Goal: Information Seeking & Learning: Learn about a topic

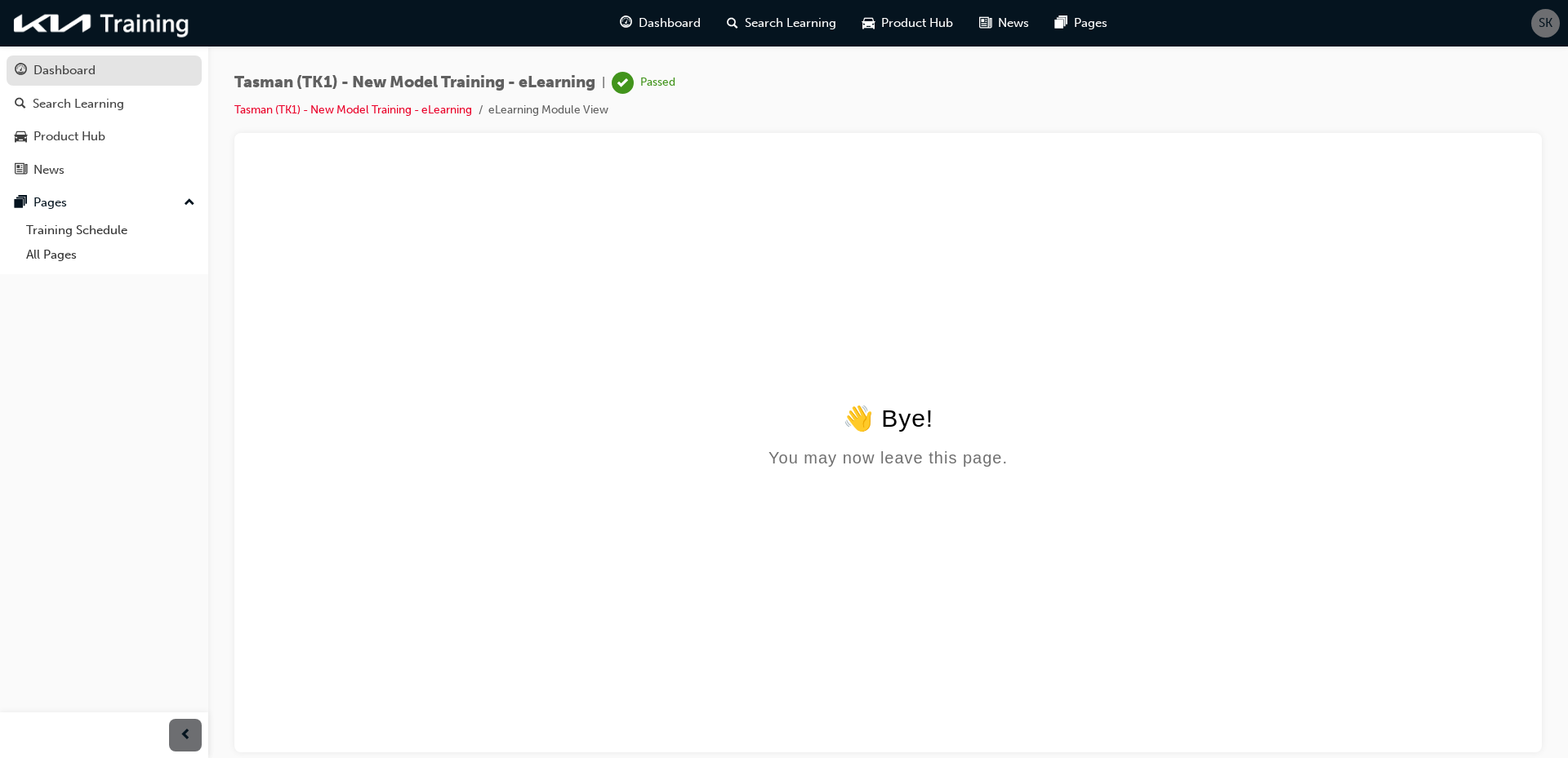
click at [68, 64] on div "Dashboard" at bounding box center [64, 71] width 62 height 19
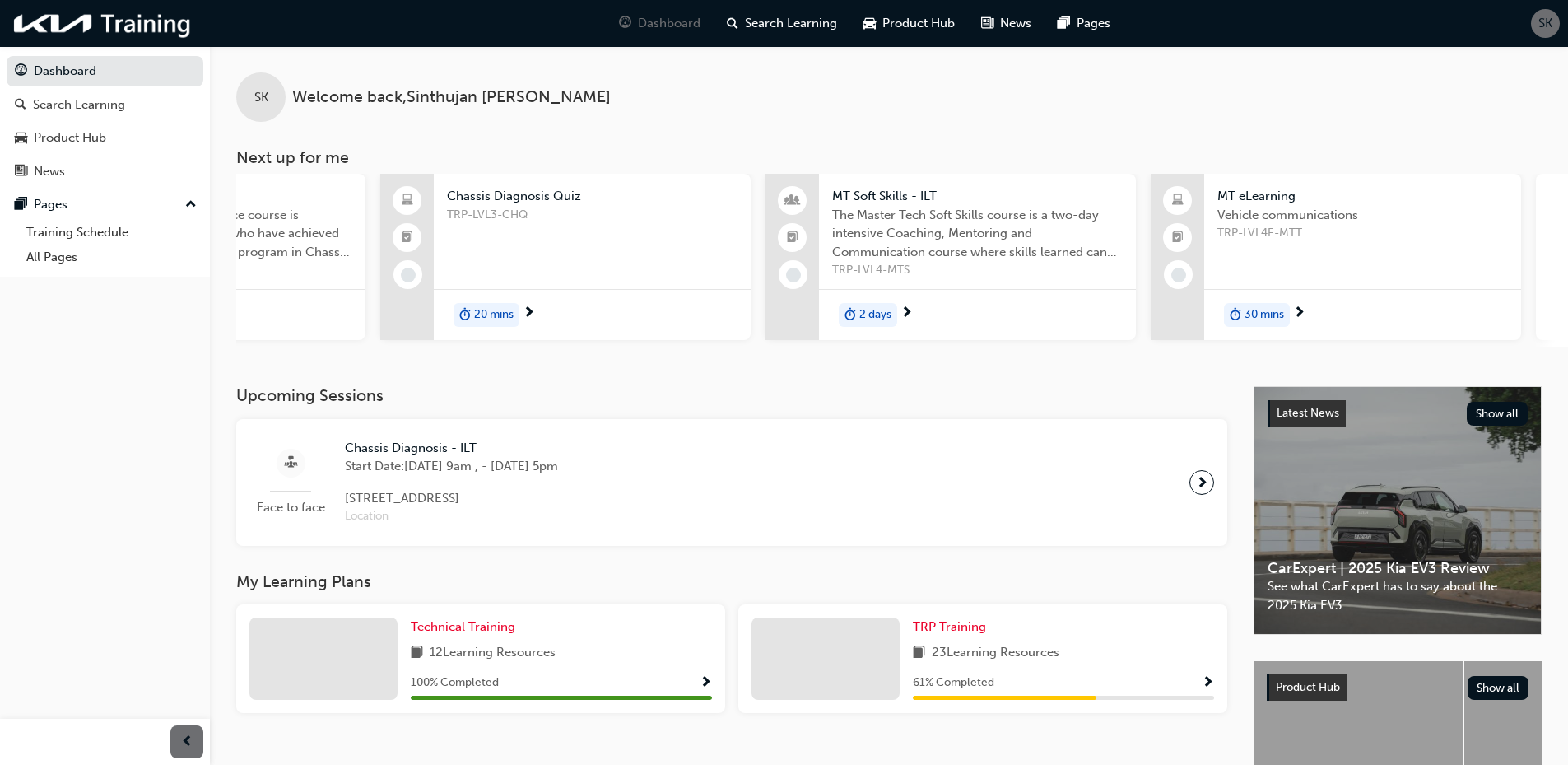
scroll to position [0, 630]
click at [1043, 275] on span "TRP-LVL4-MTS" at bounding box center [974, 271] width 291 height 19
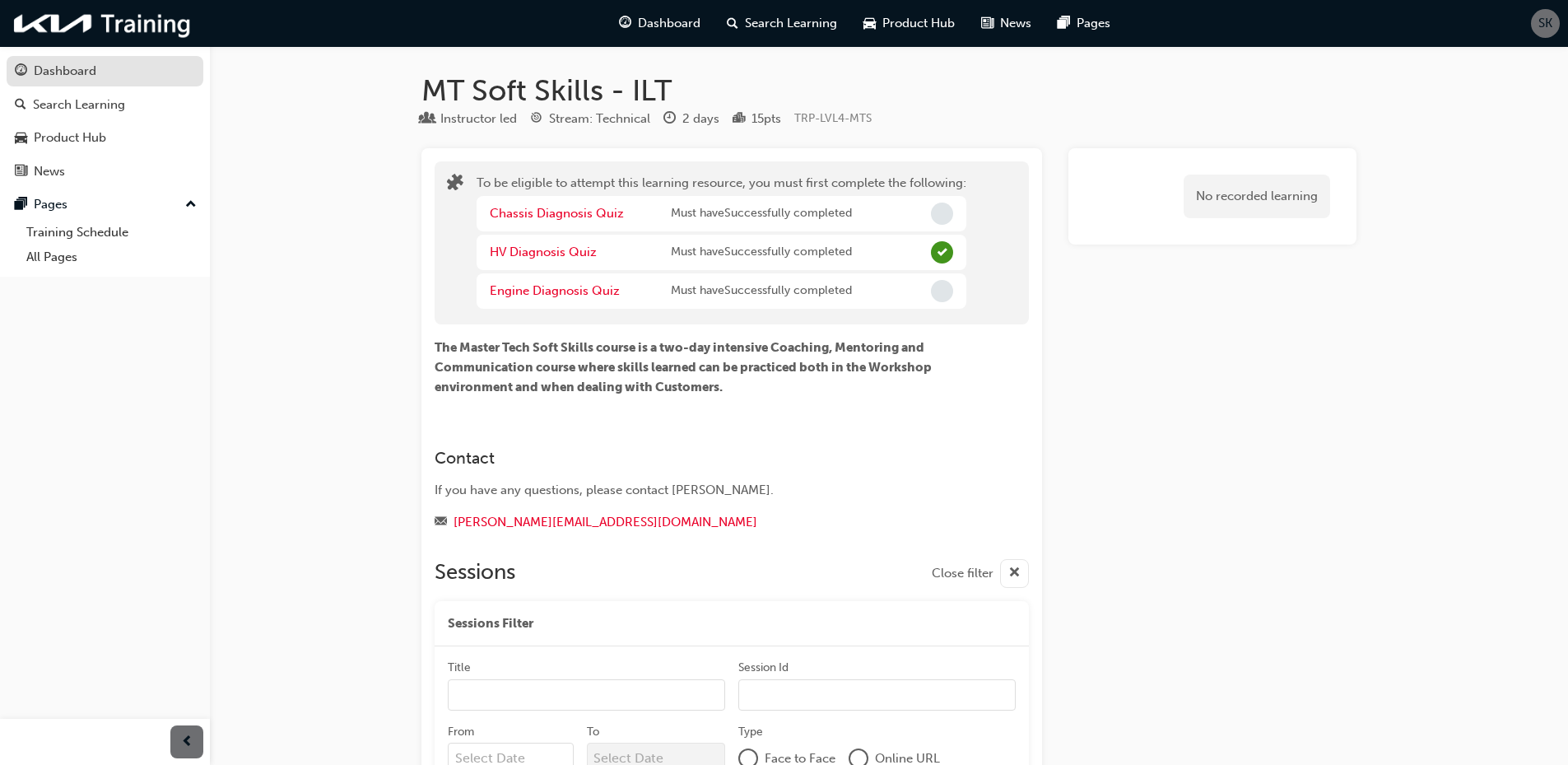
click at [65, 73] on div "Dashboard" at bounding box center [65, 72] width 63 height 19
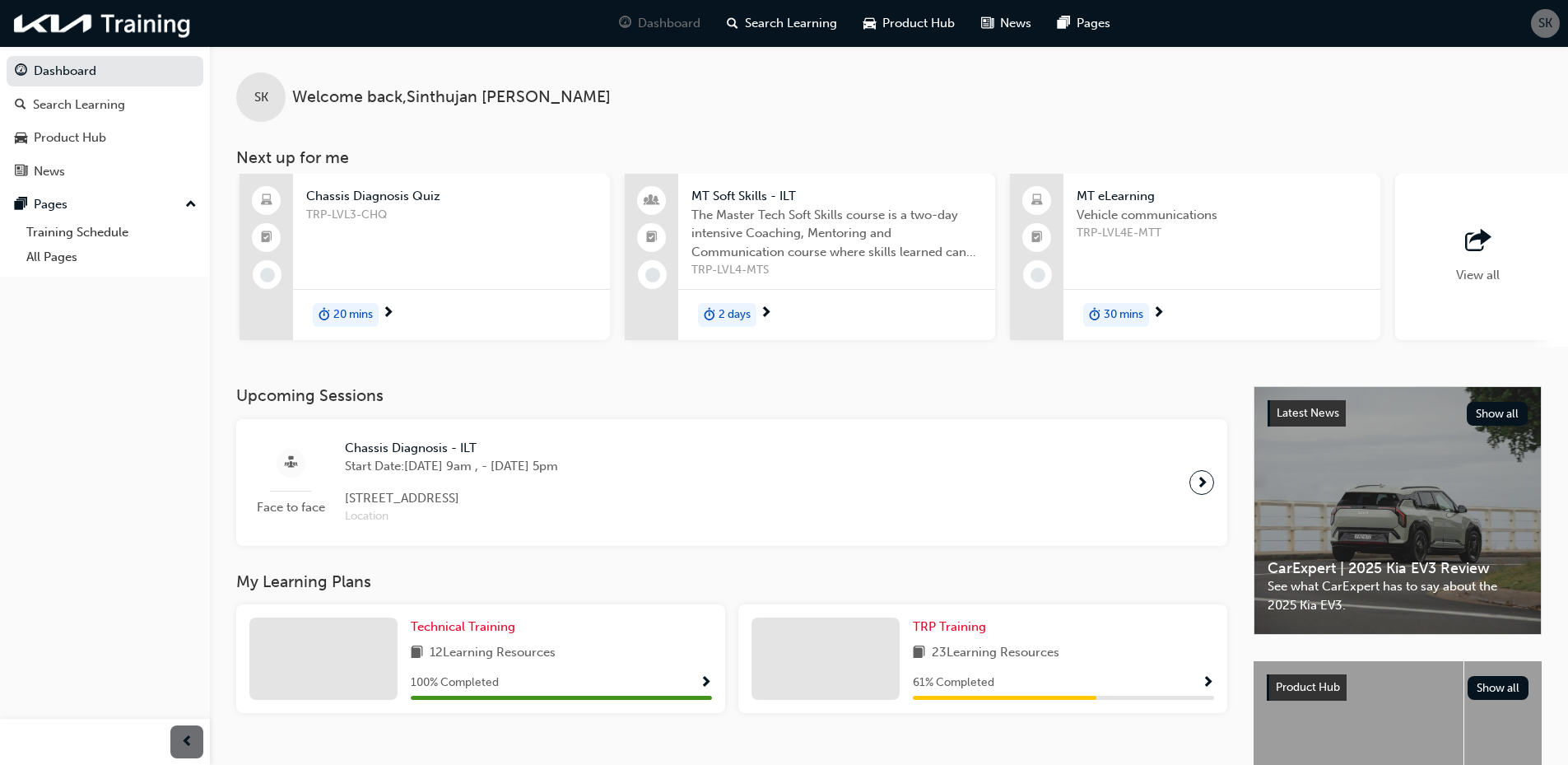
scroll to position [0, 773]
click at [865, 258] on span "The Master Tech Soft Skills course is a two-day intensive Coaching, Mentoring a…" at bounding box center [831, 233] width 291 height 56
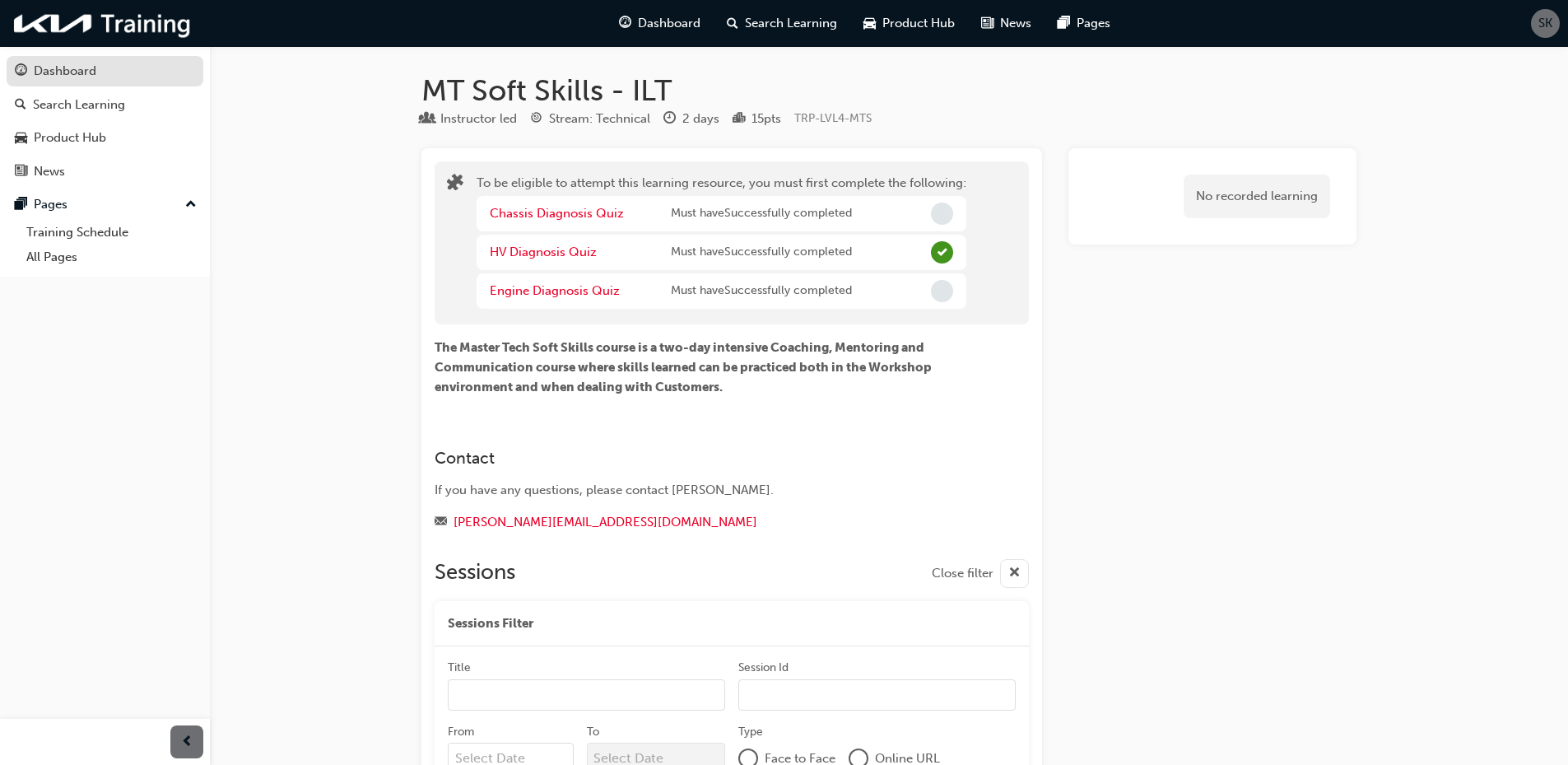
click at [66, 70] on div "Dashboard" at bounding box center [65, 72] width 63 height 19
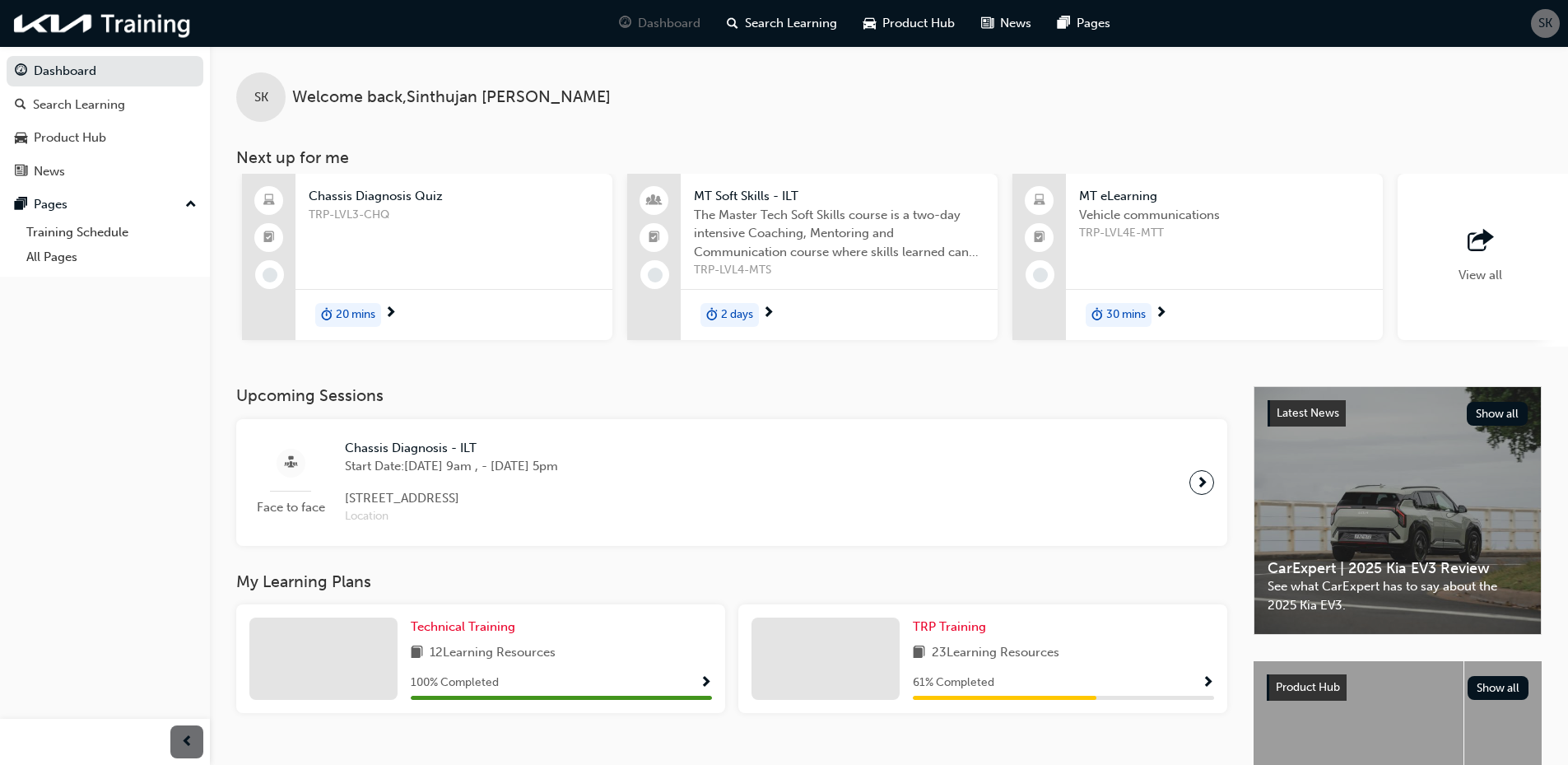
scroll to position [0, 775]
click at [1218, 234] on span "TRP-LVL4E-MTT" at bounding box center [1215, 233] width 291 height 19
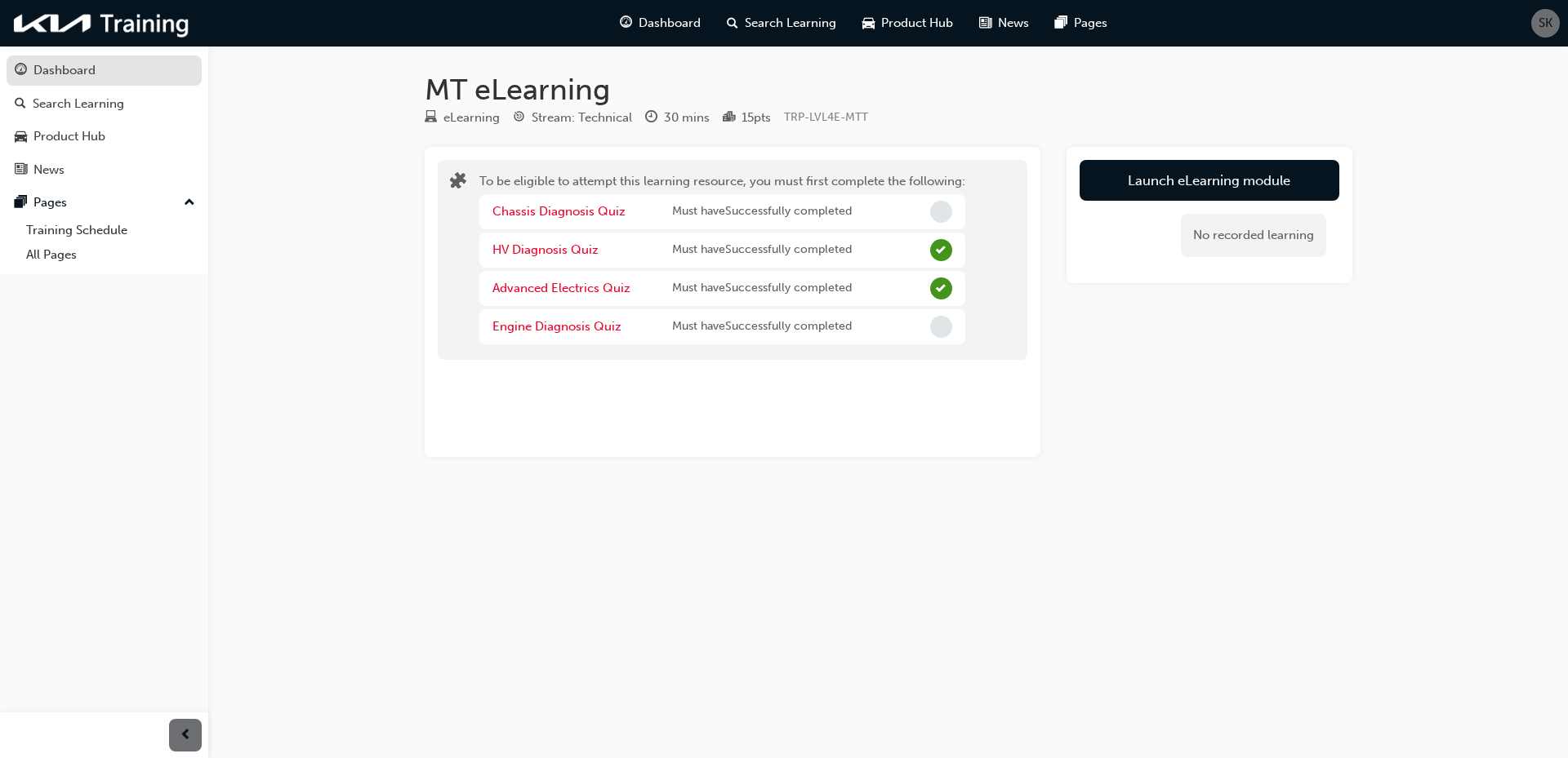
click at [51, 68] on div "Dashboard" at bounding box center [64, 71] width 62 height 19
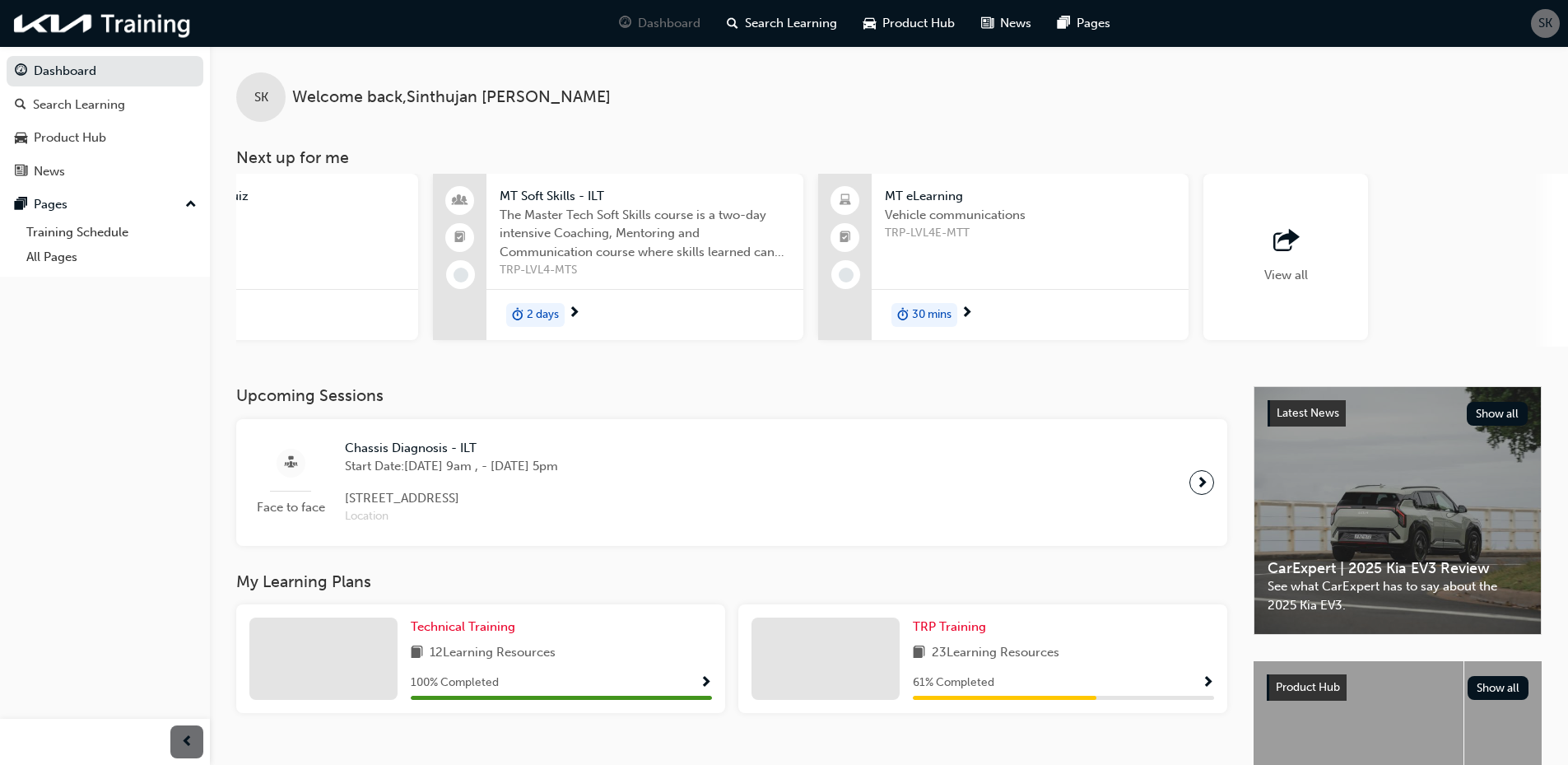
scroll to position [0, 977]
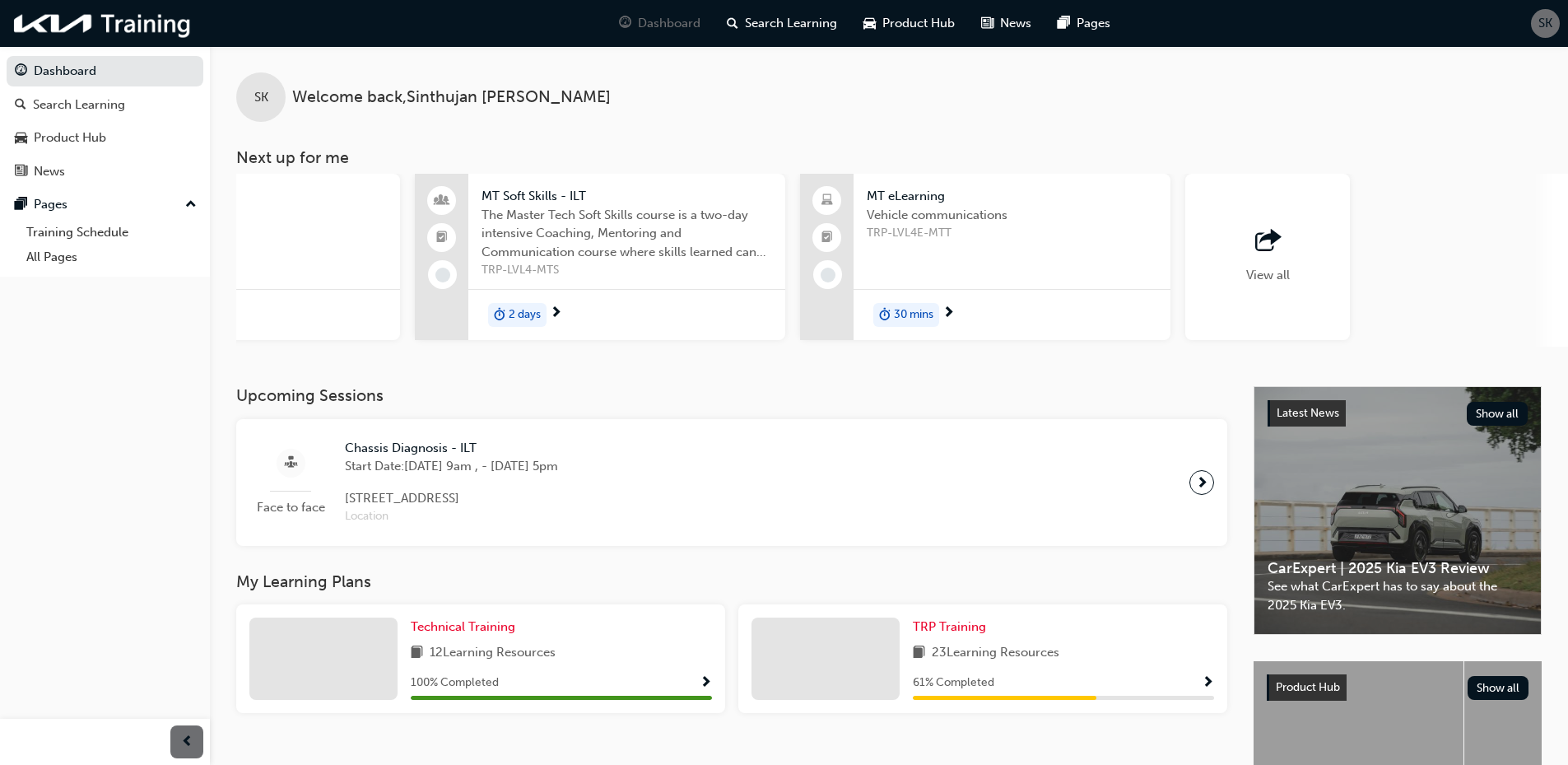
click at [1271, 239] on span "outbound-icon" at bounding box center [1267, 241] width 25 height 23
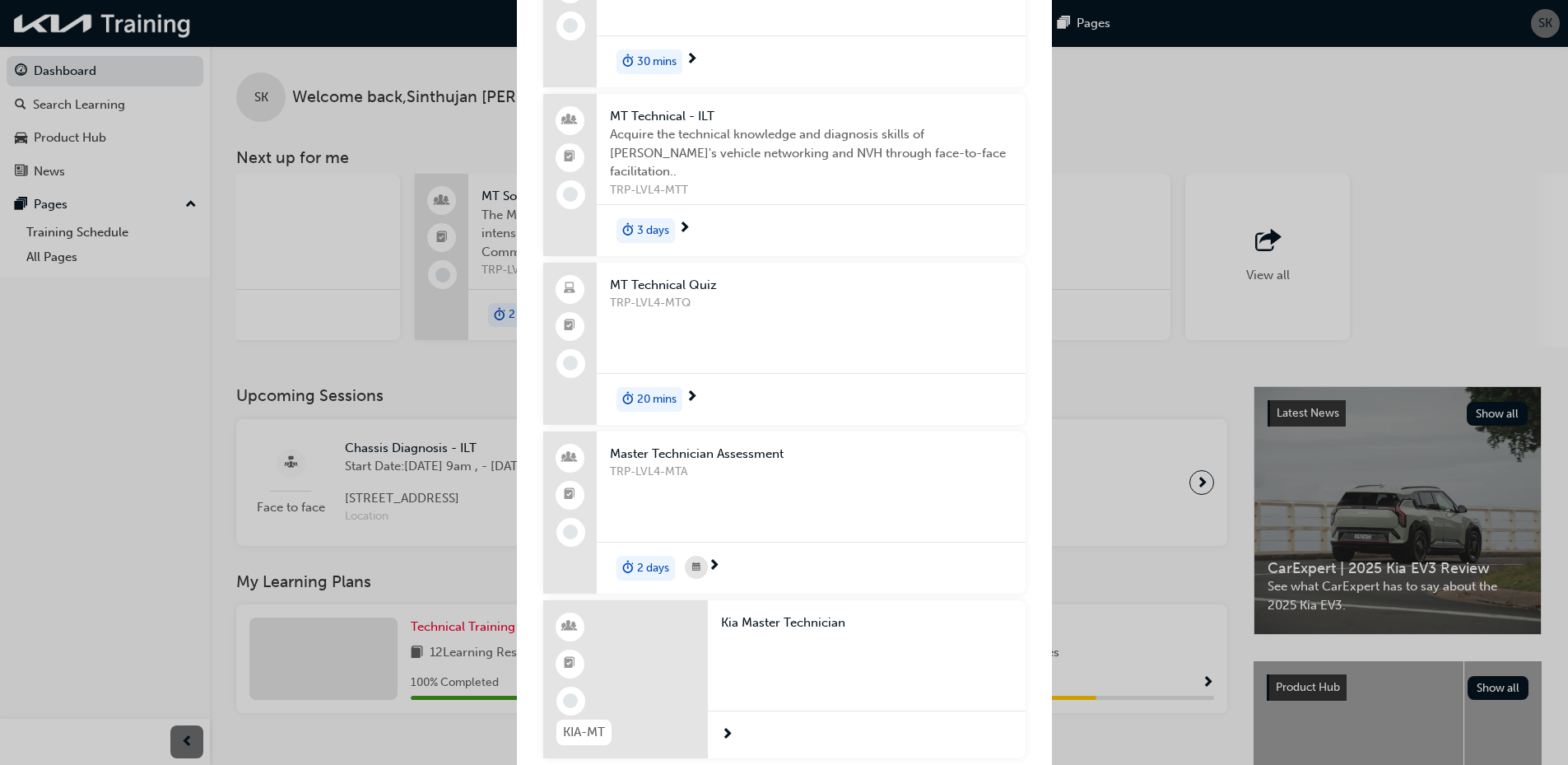
scroll to position [850, 0]
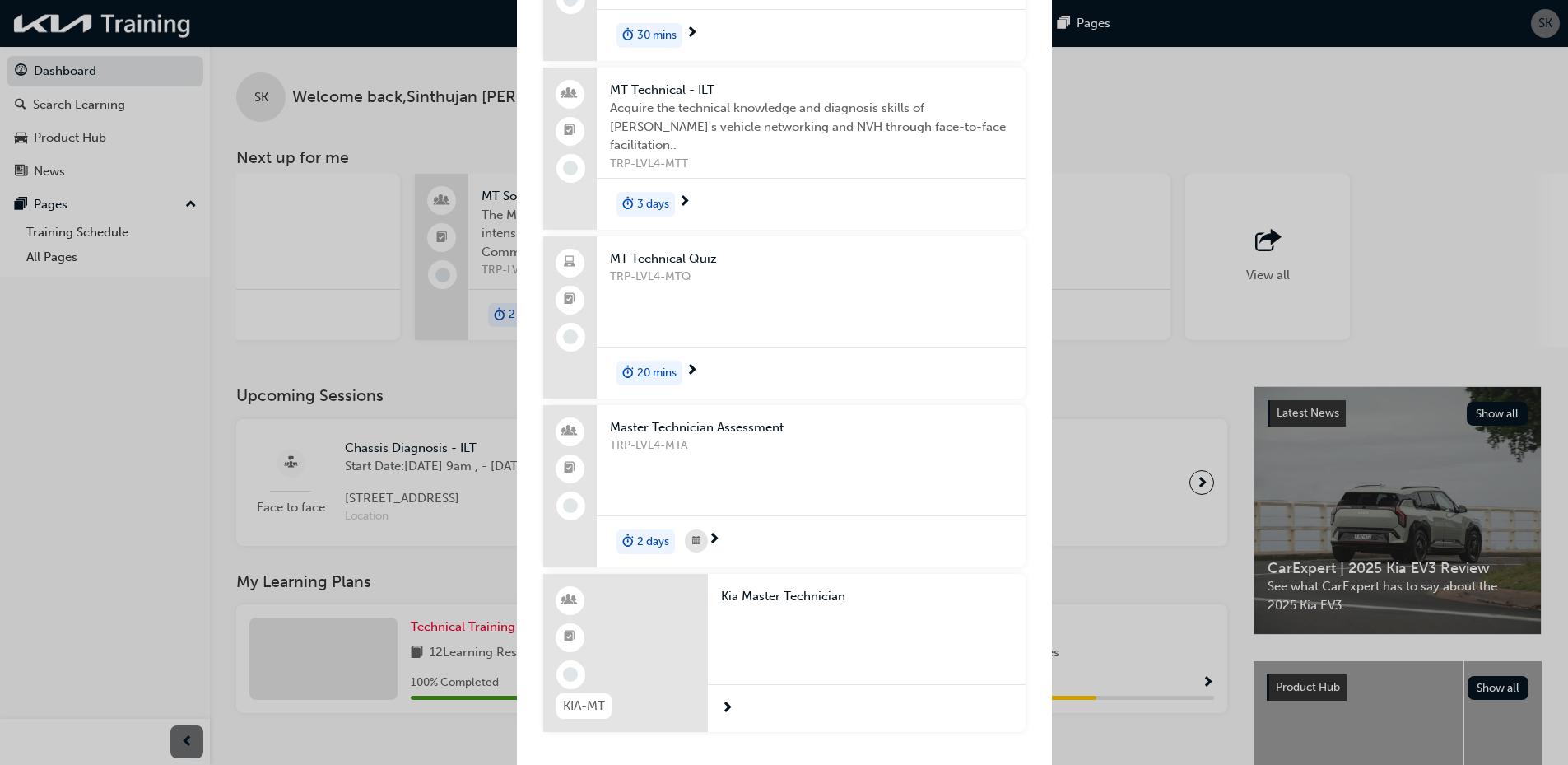
click at [806, 619] on div "Next up for me" at bounding box center [867, 638] width 291 height 65
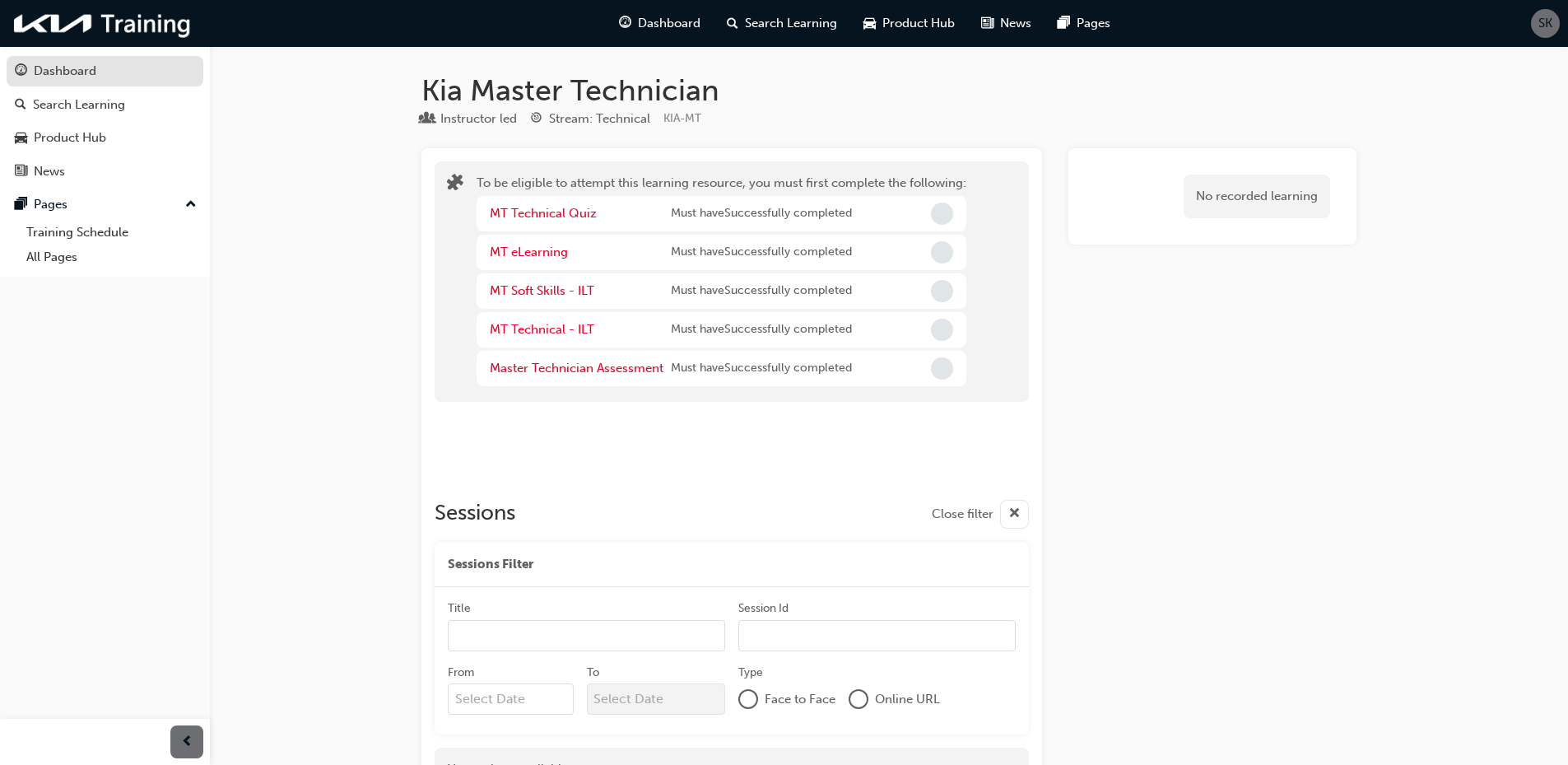
click at [36, 73] on div "Dashboard" at bounding box center [65, 72] width 63 height 19
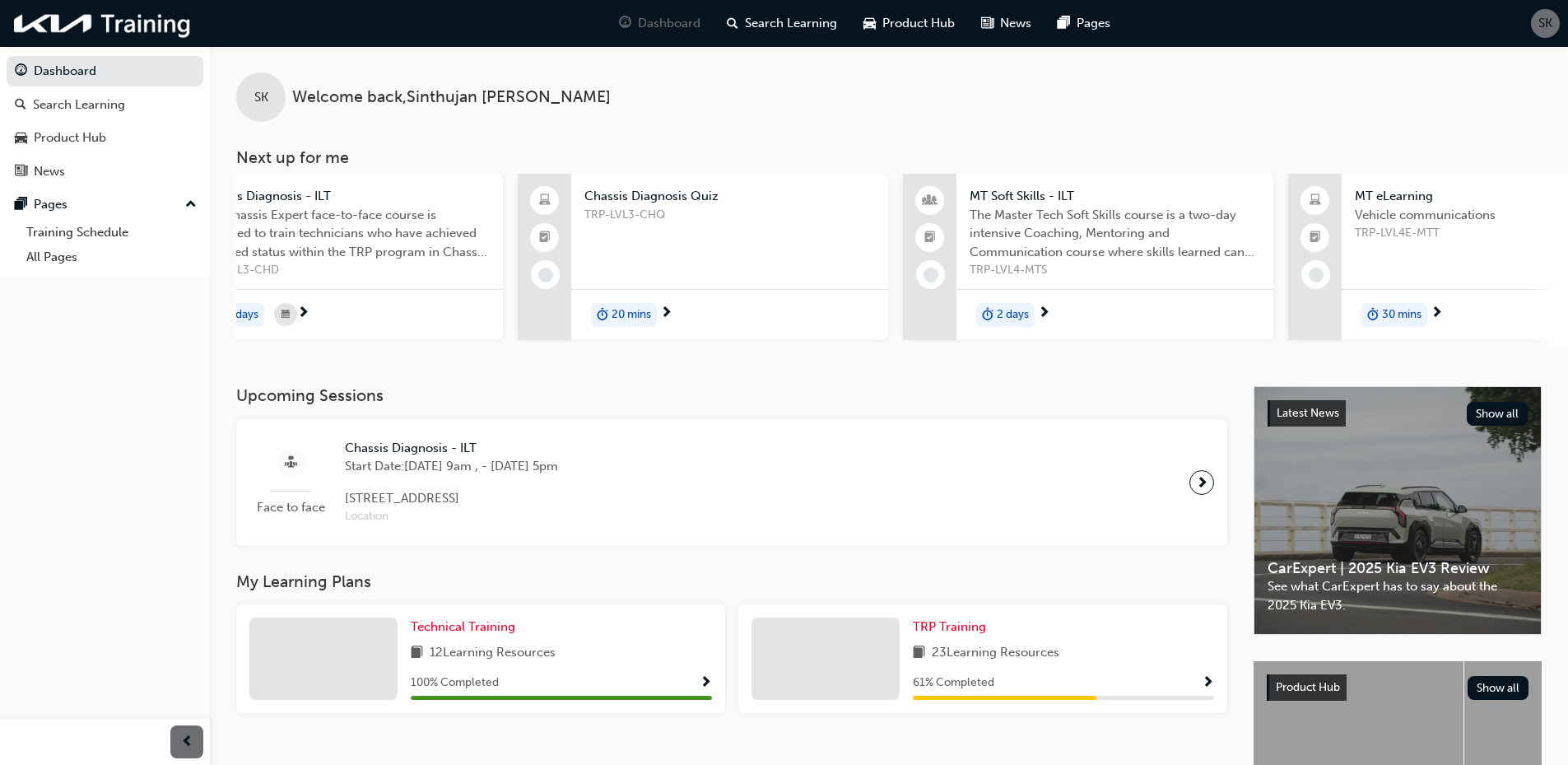
scroll to position [0, 977]
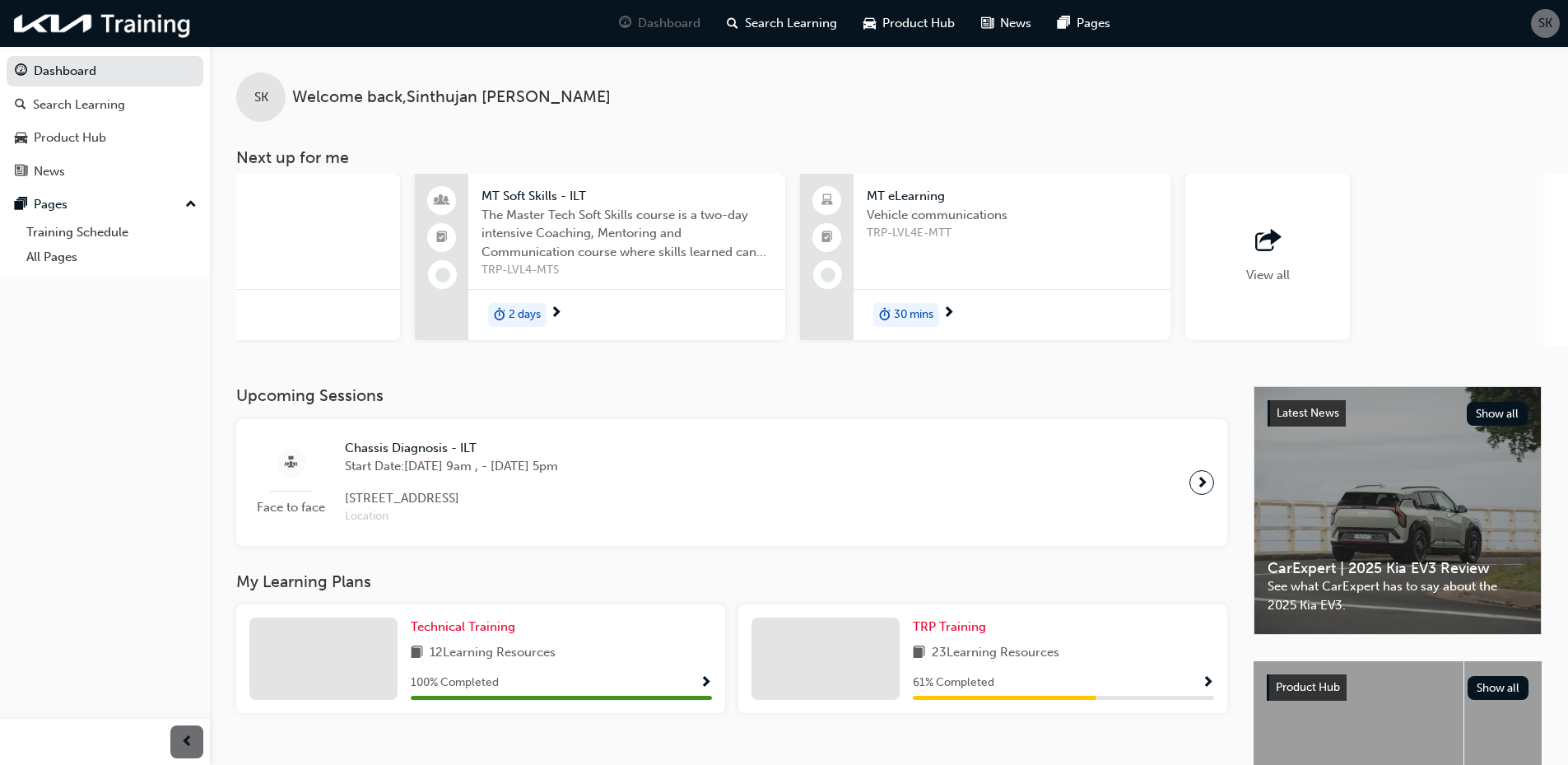
click at [1271, 253] on span "outbound-icon" at bounding box center [1267, 241] width 25 height 23
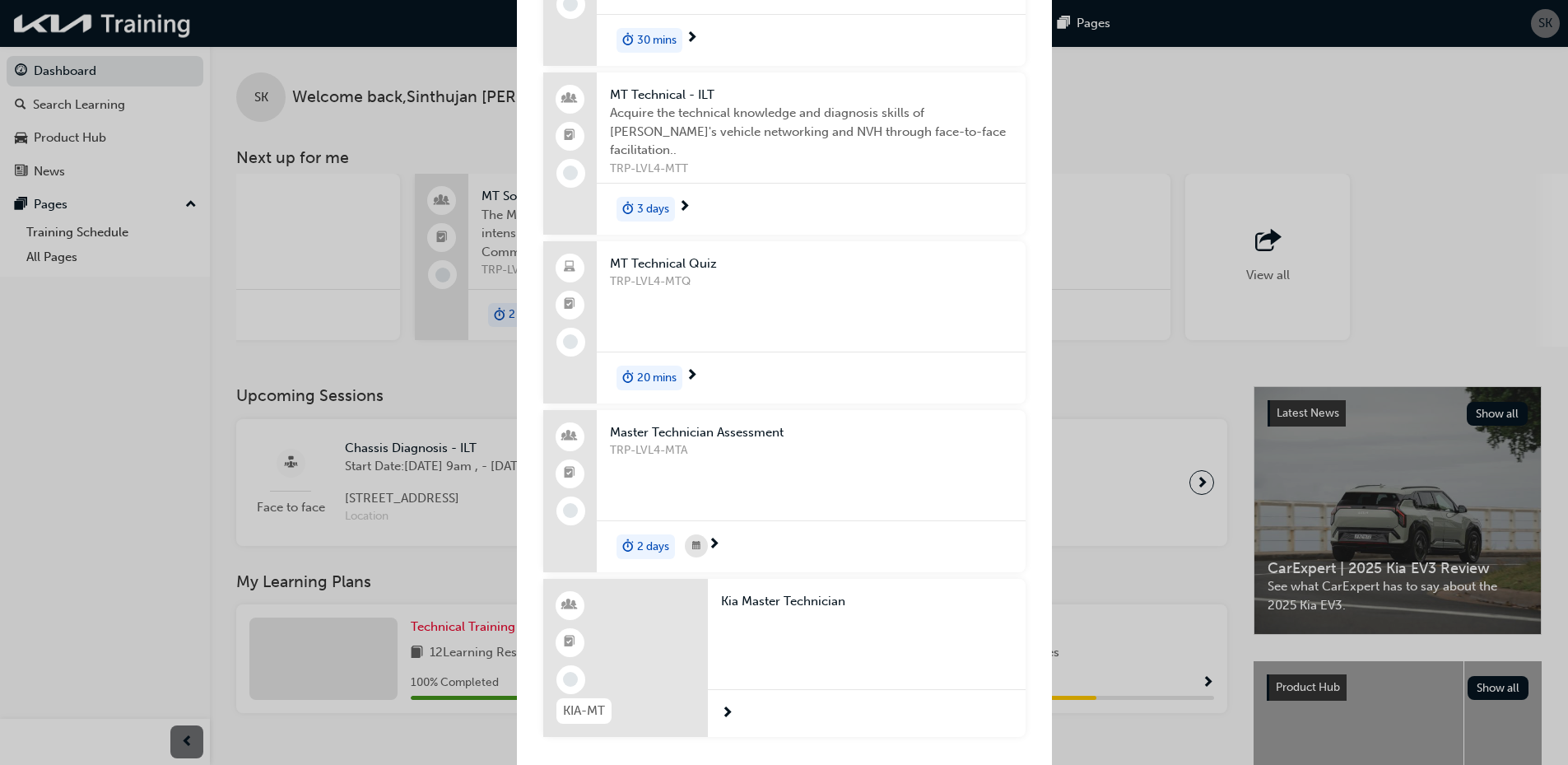
scroll to position [850, 0]
click at [732, 431] on span "Master Technician Assessment" at bounding box center [811, 428] width 403 height 19
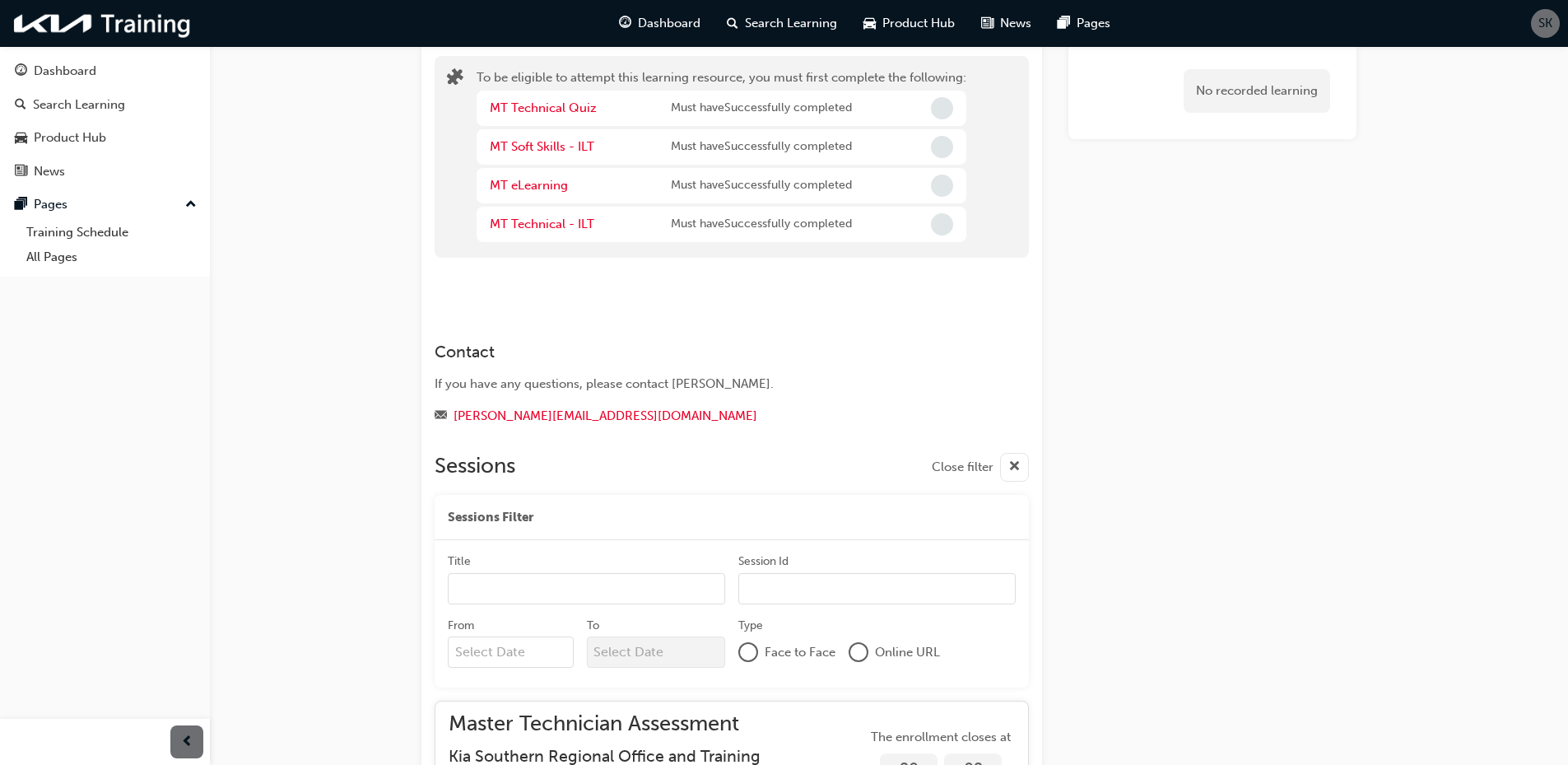
scroll to position [329, 0]
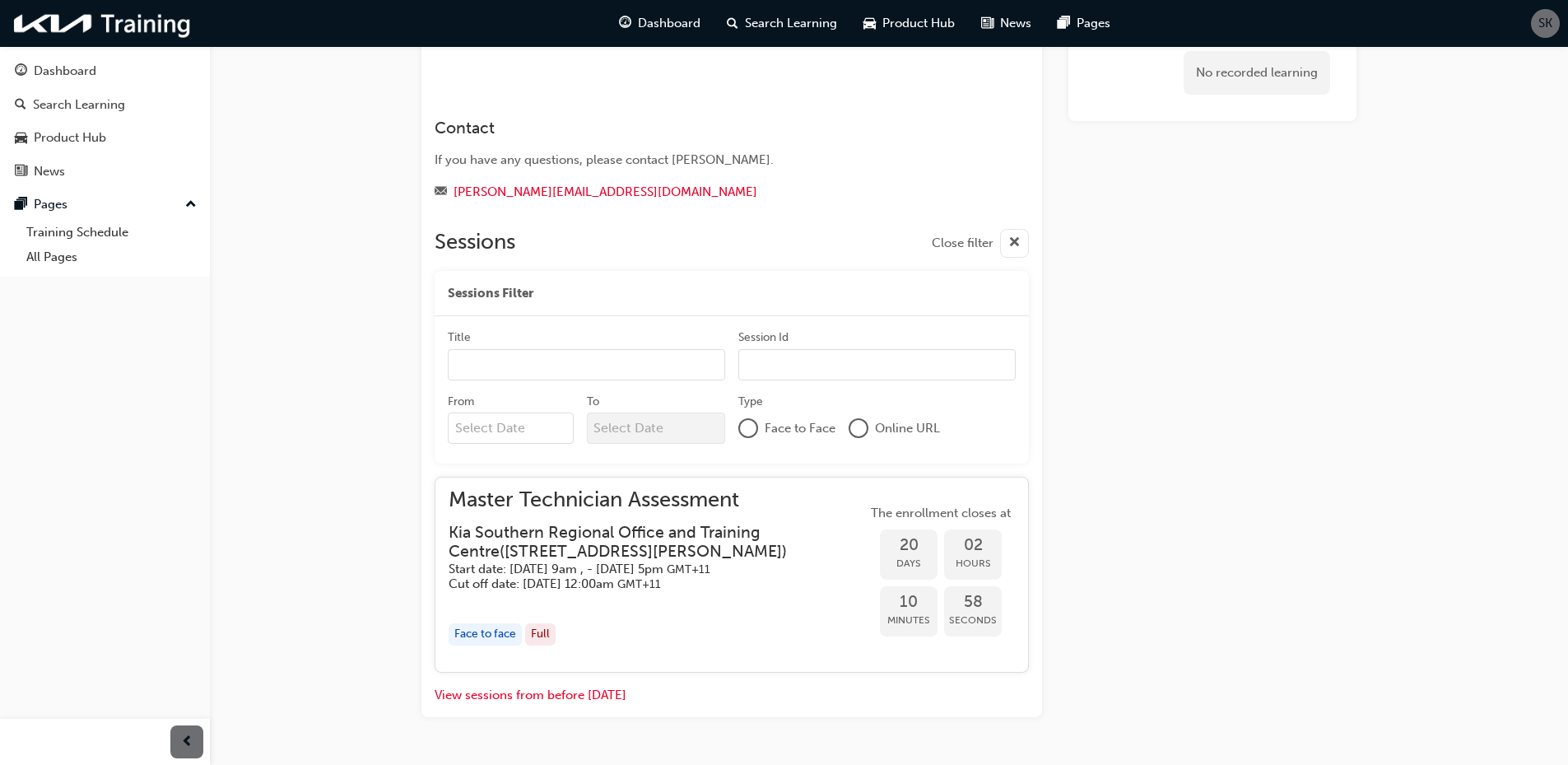
click at [675, 500] on span "Master Technician Assessment" at bounding box center [658, 501] width 418 height 19
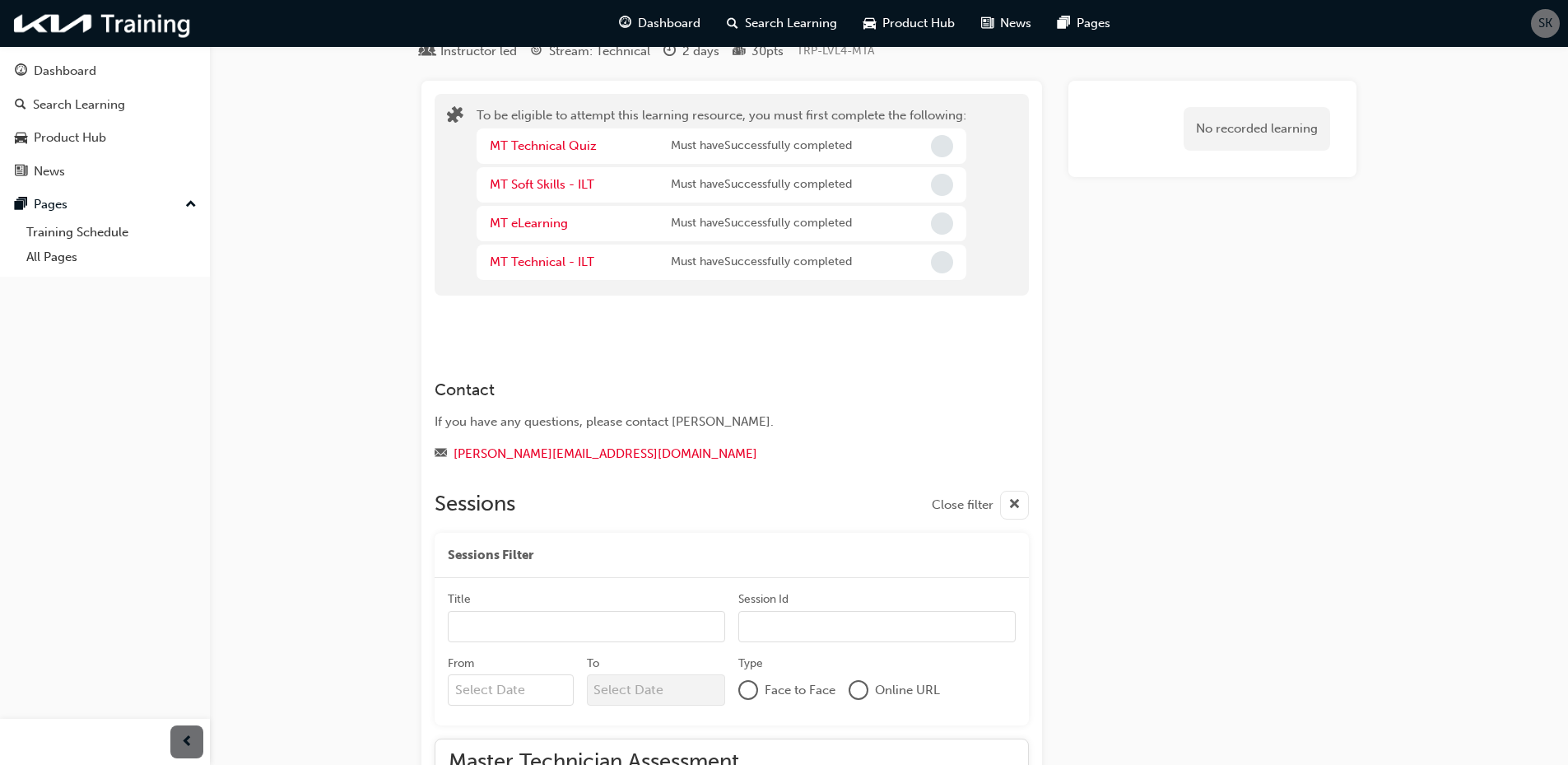
scroll to position [59, 0]
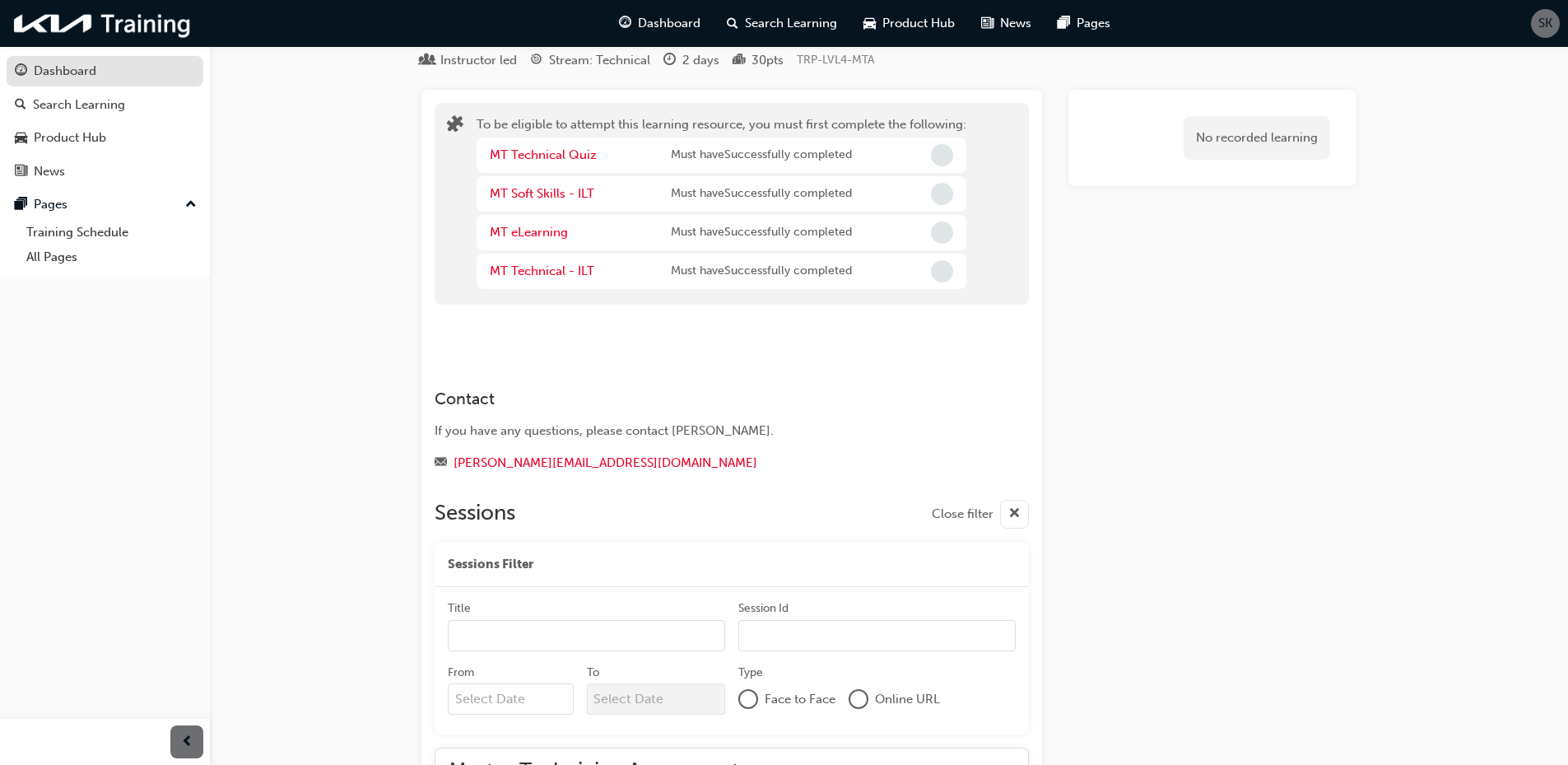
click at [49, 80] on div "Dashboard" at bounding box center [65, 72] width 63 height 19
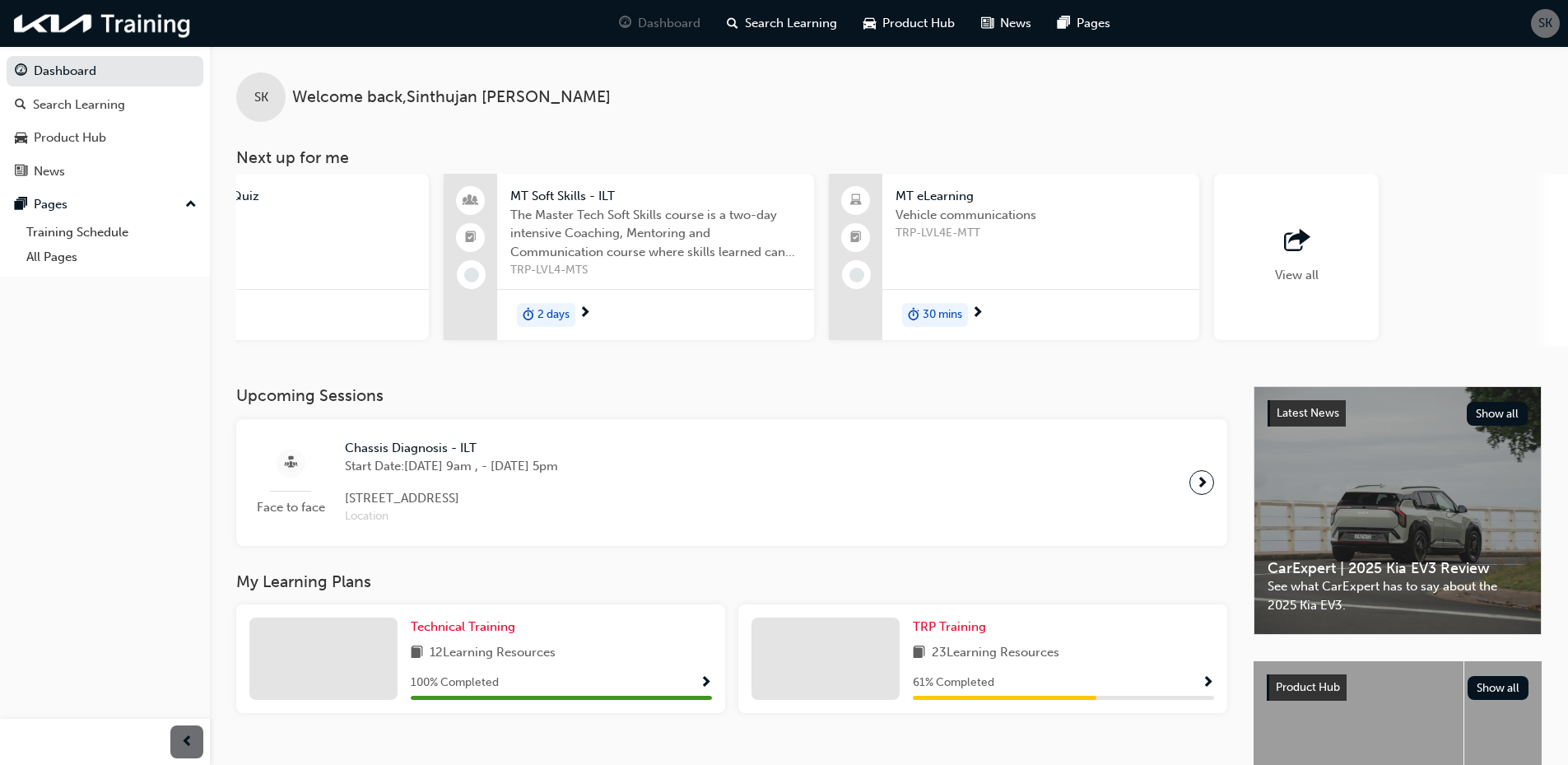
scroll to position [0, 952]
click at [1312, 264] on div "View all" at bounding box center [1292, 257] width 44 height 54
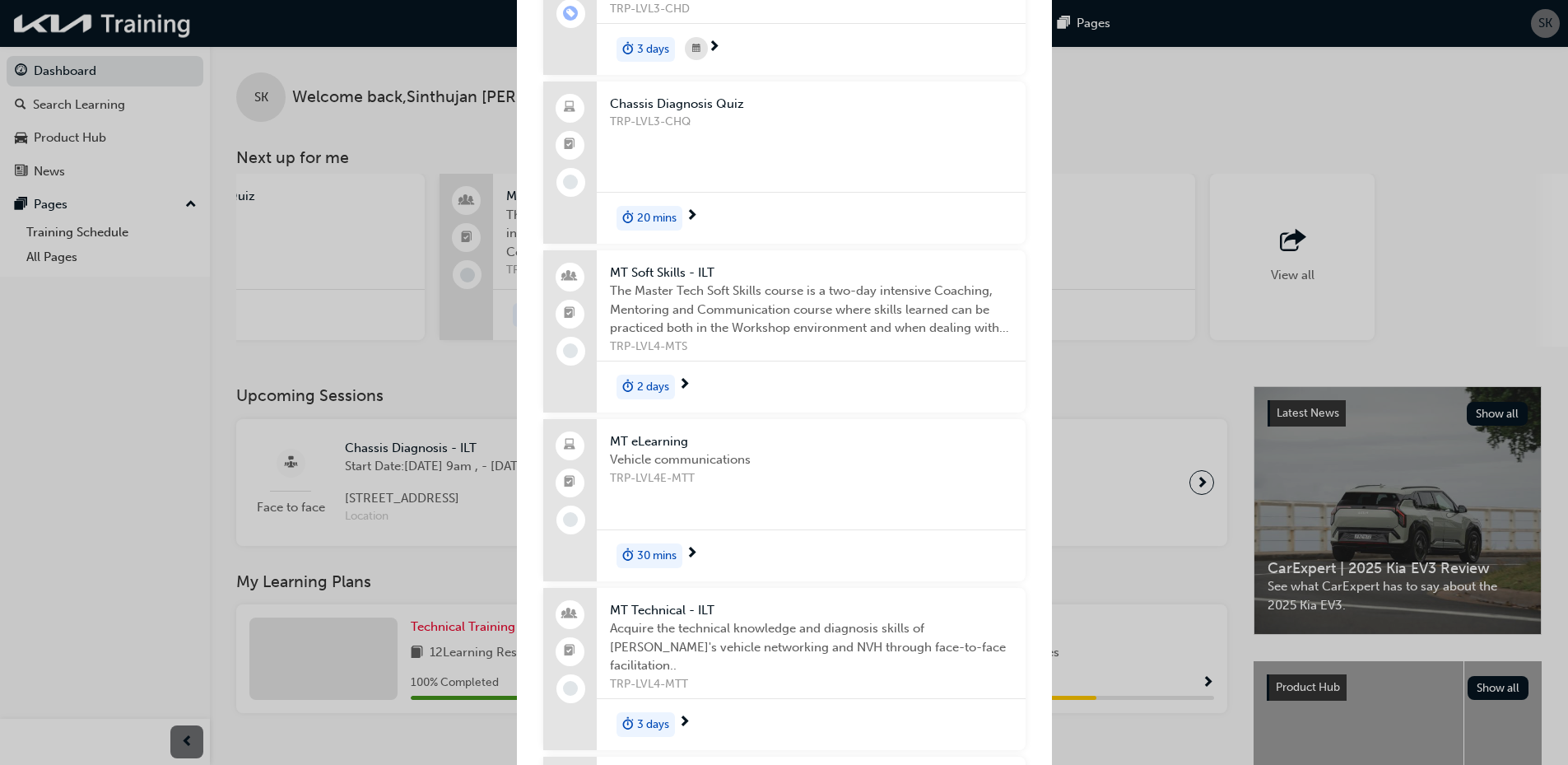
scroll to position [412, 0]
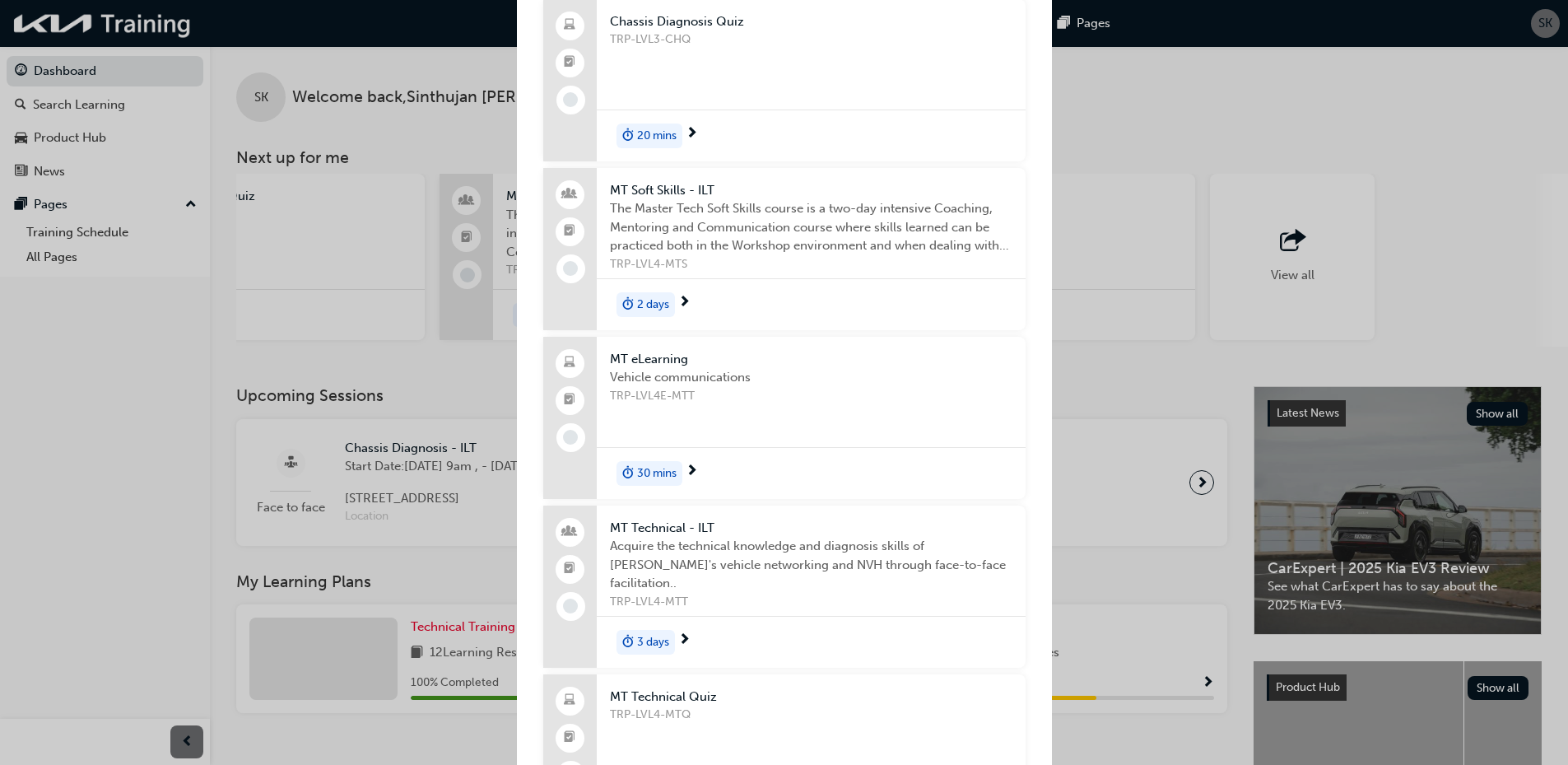
click at [631, 356] on span "MT eLearning" at bounding box center [811, 359] width 403 height 19
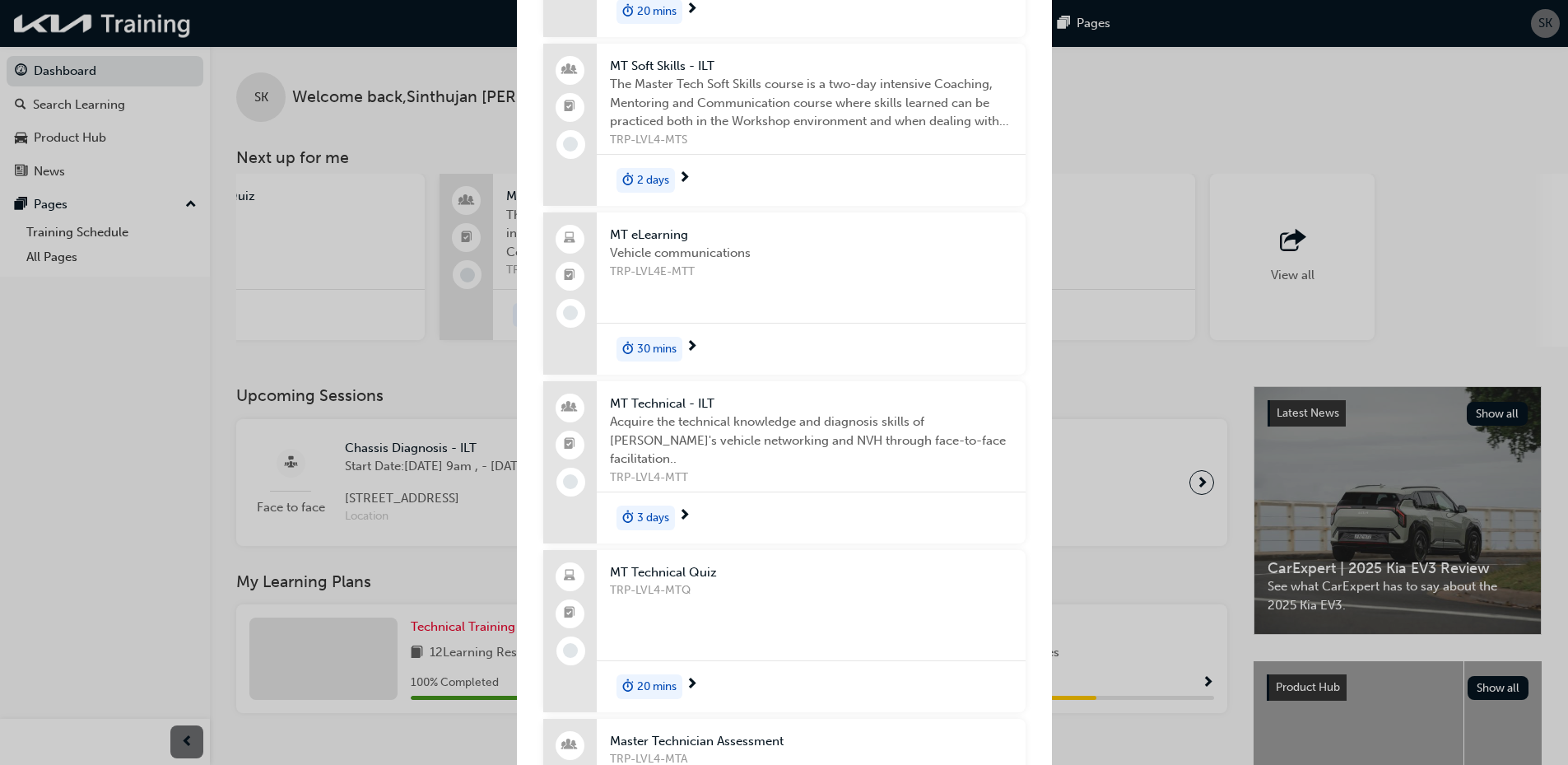
scroll to position [576, 0]
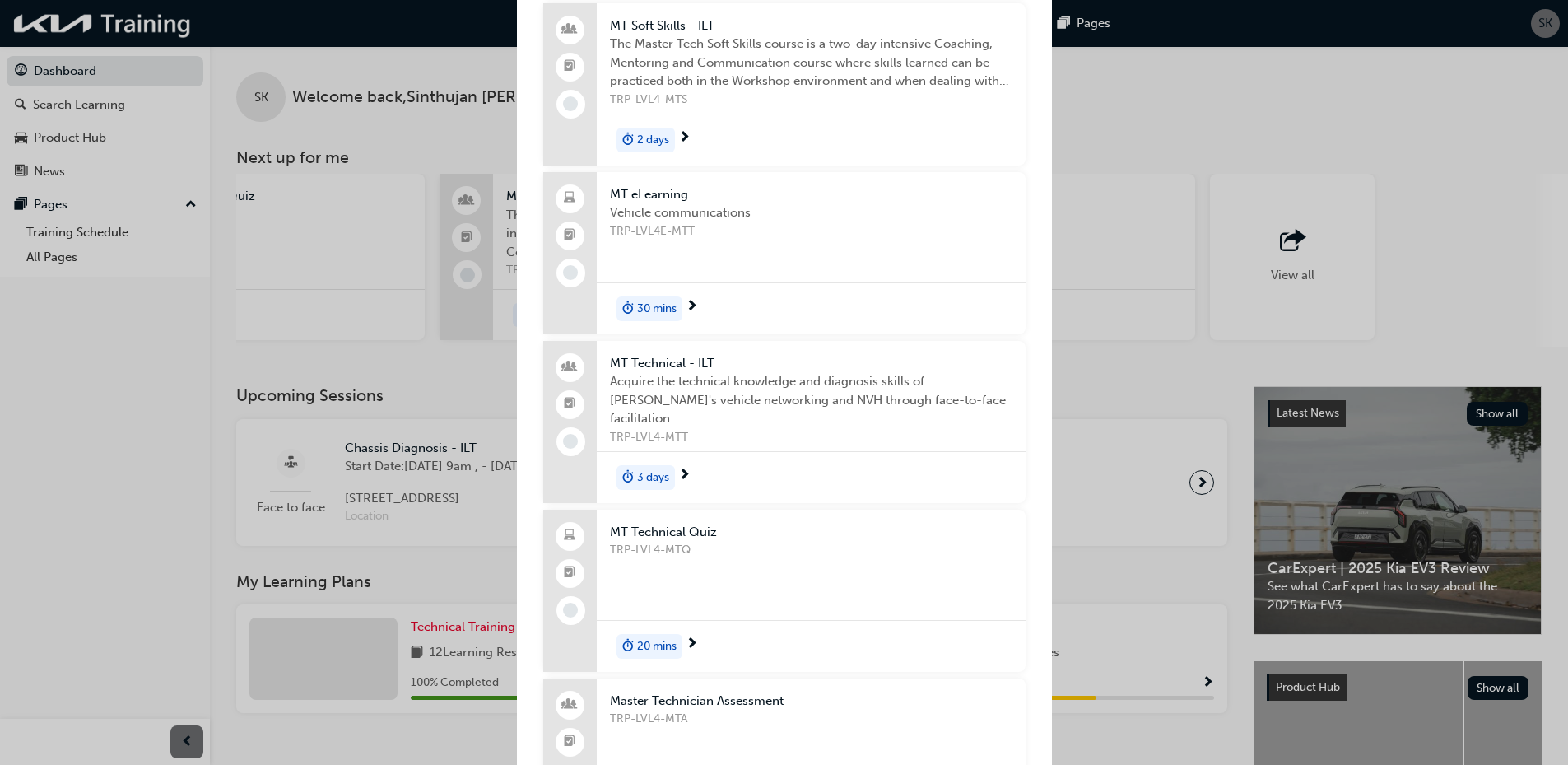
click at [672, 364] on span "MT Technical - ILT" at bounding box center [811, 364] width 403 height 19
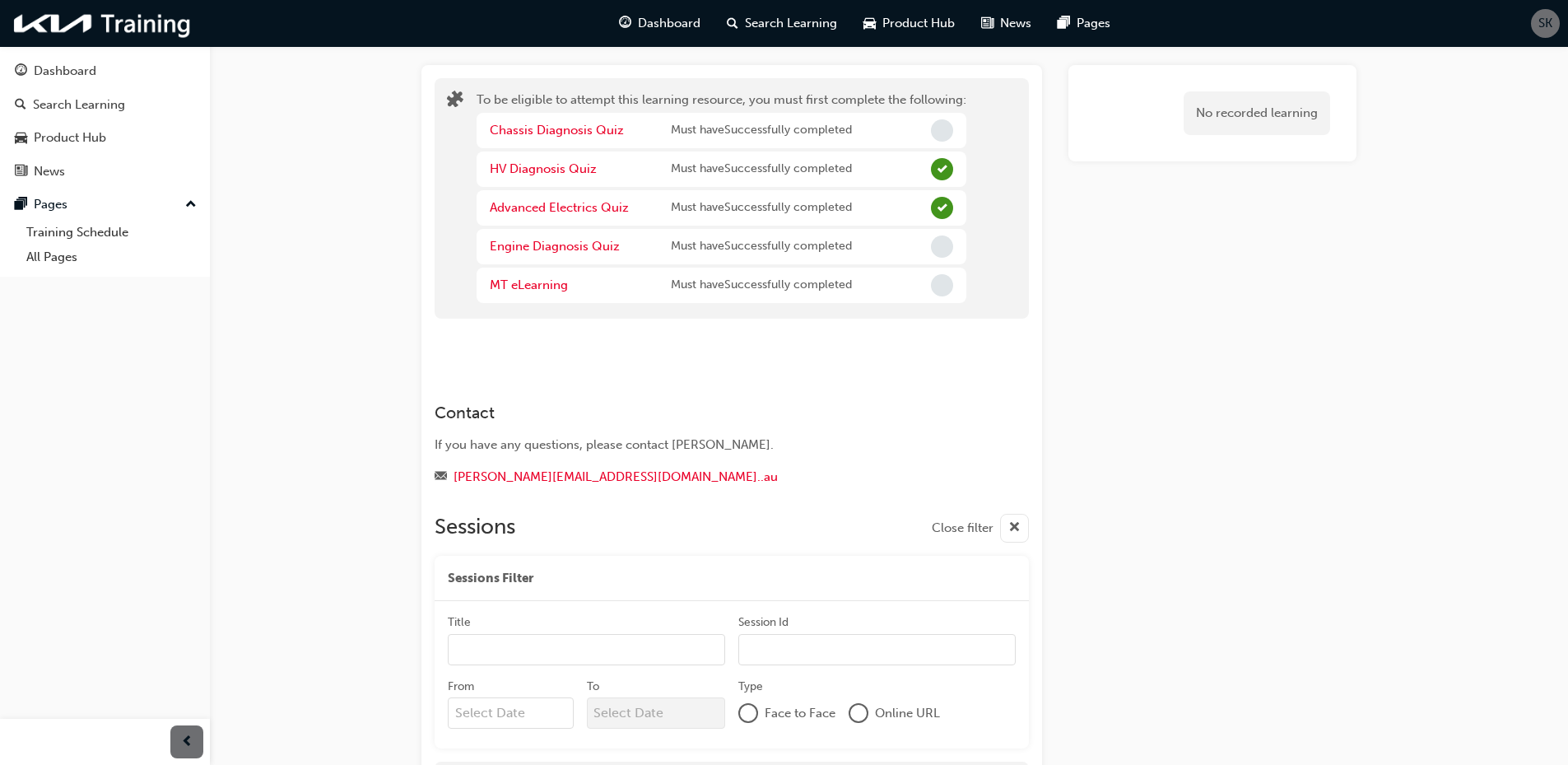
scroll to position [83, 0]
click at [81, 70] on div "Dashboard" at bounding box center [65, 72] width 63 height 19
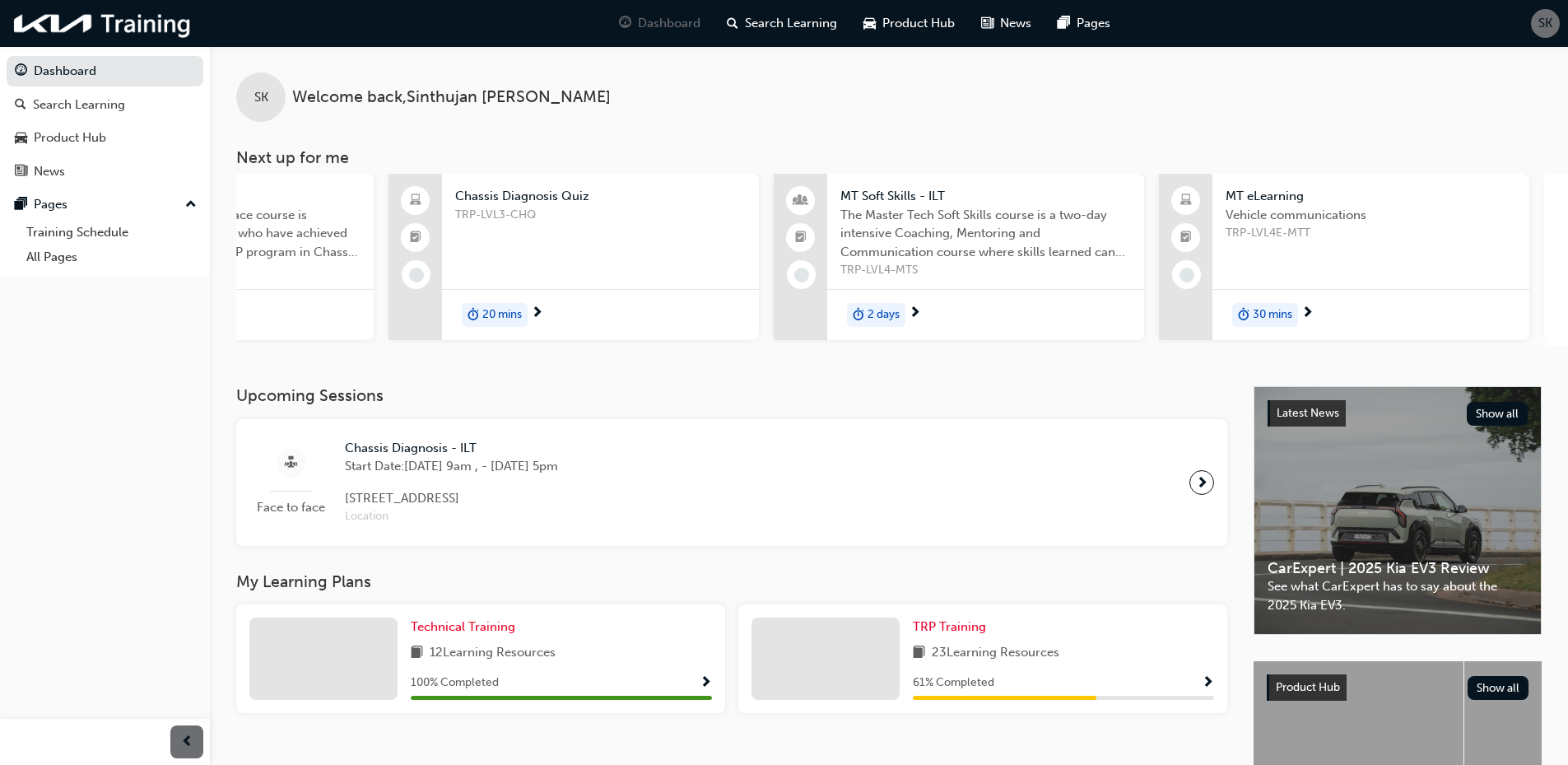
scroll to position [0, 977]
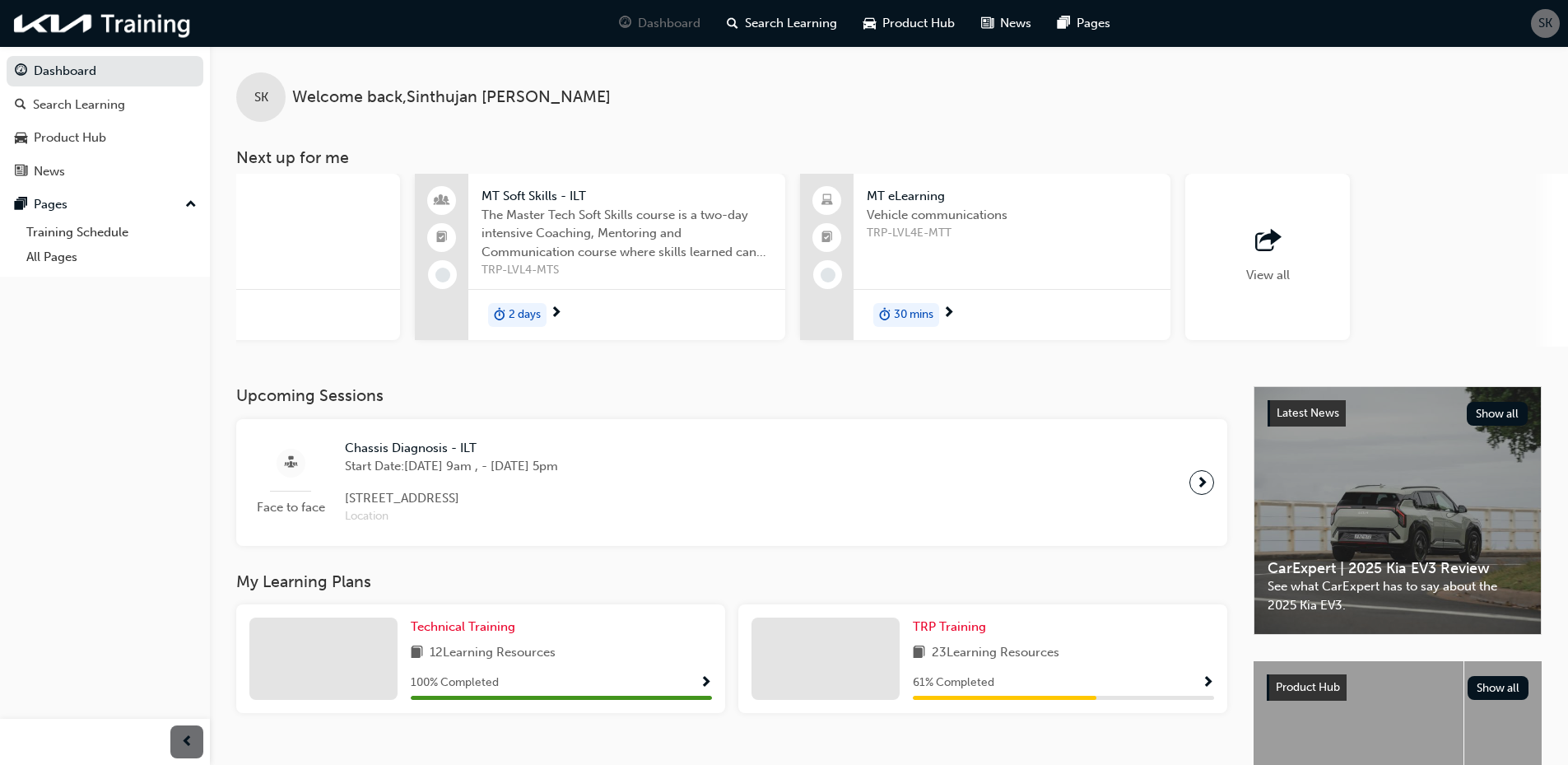
click at [1254, 272] on span "View all" at bounding box center [1268, 275] width 44 height 15
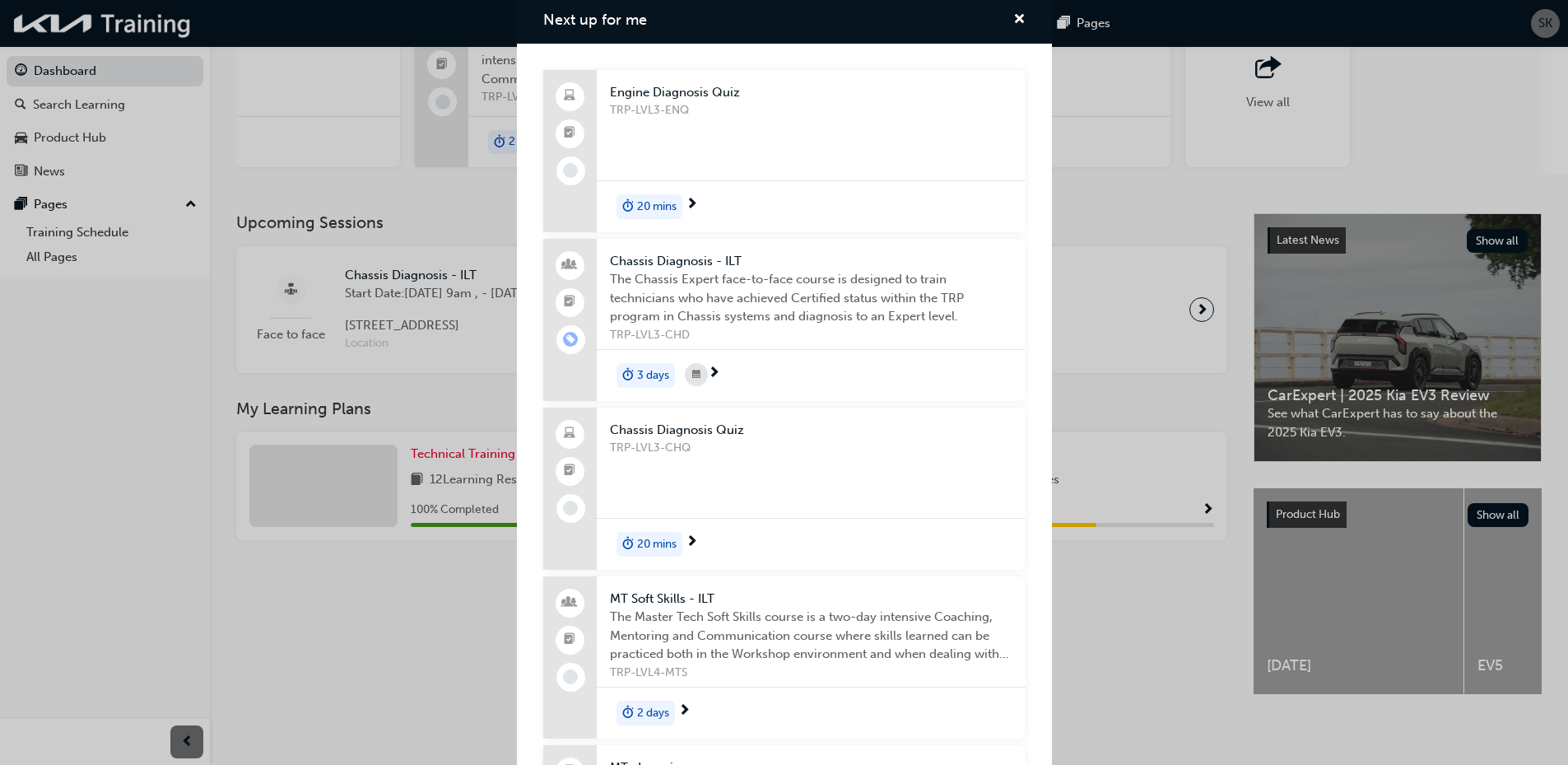
scroll to position [0, 0]
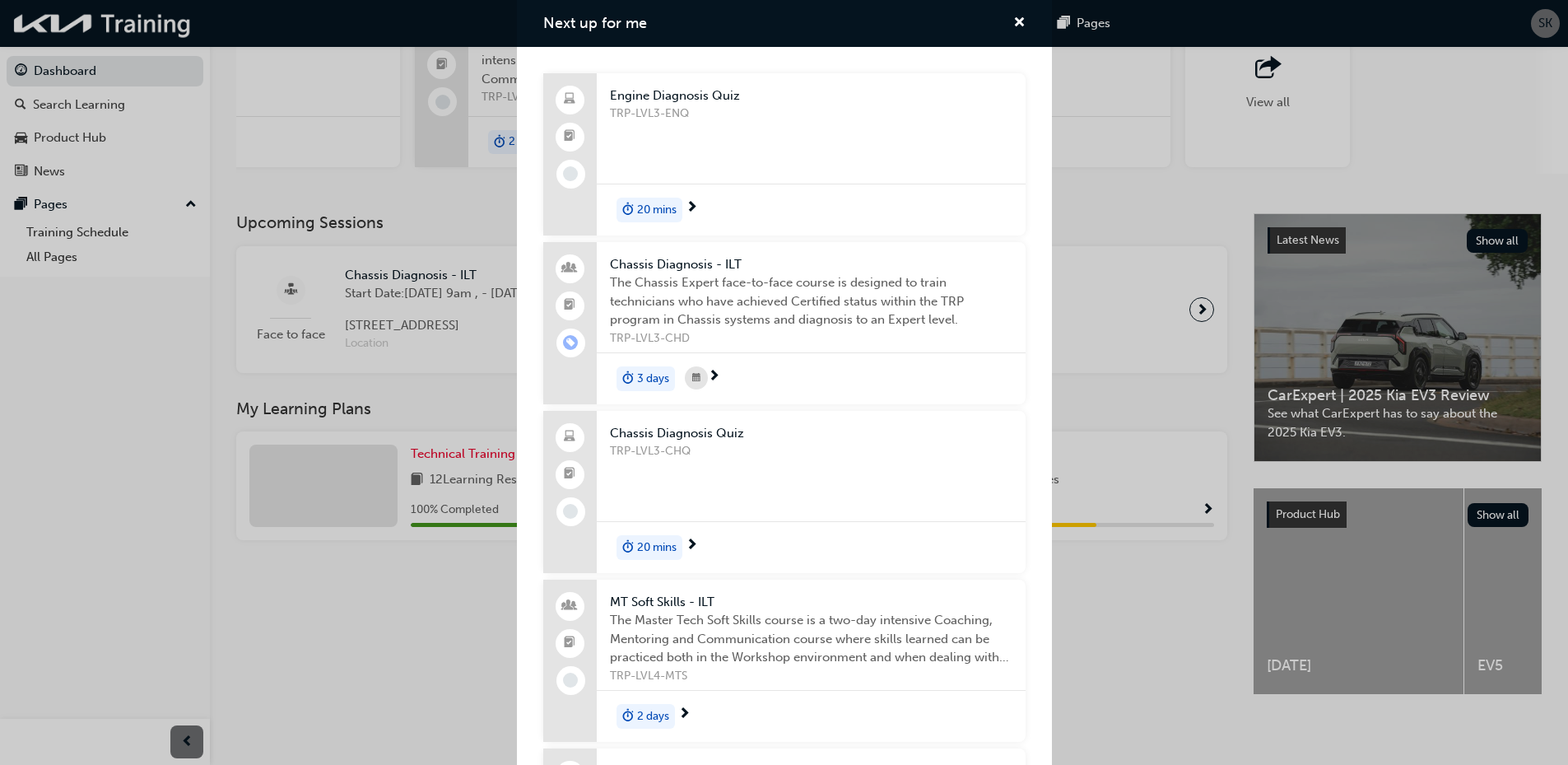
click at [829, 289] on span "The Chassis Expert face-to-face course is designed to train technicians who hav…" at bounding box center [811, 301] width 403 height 56
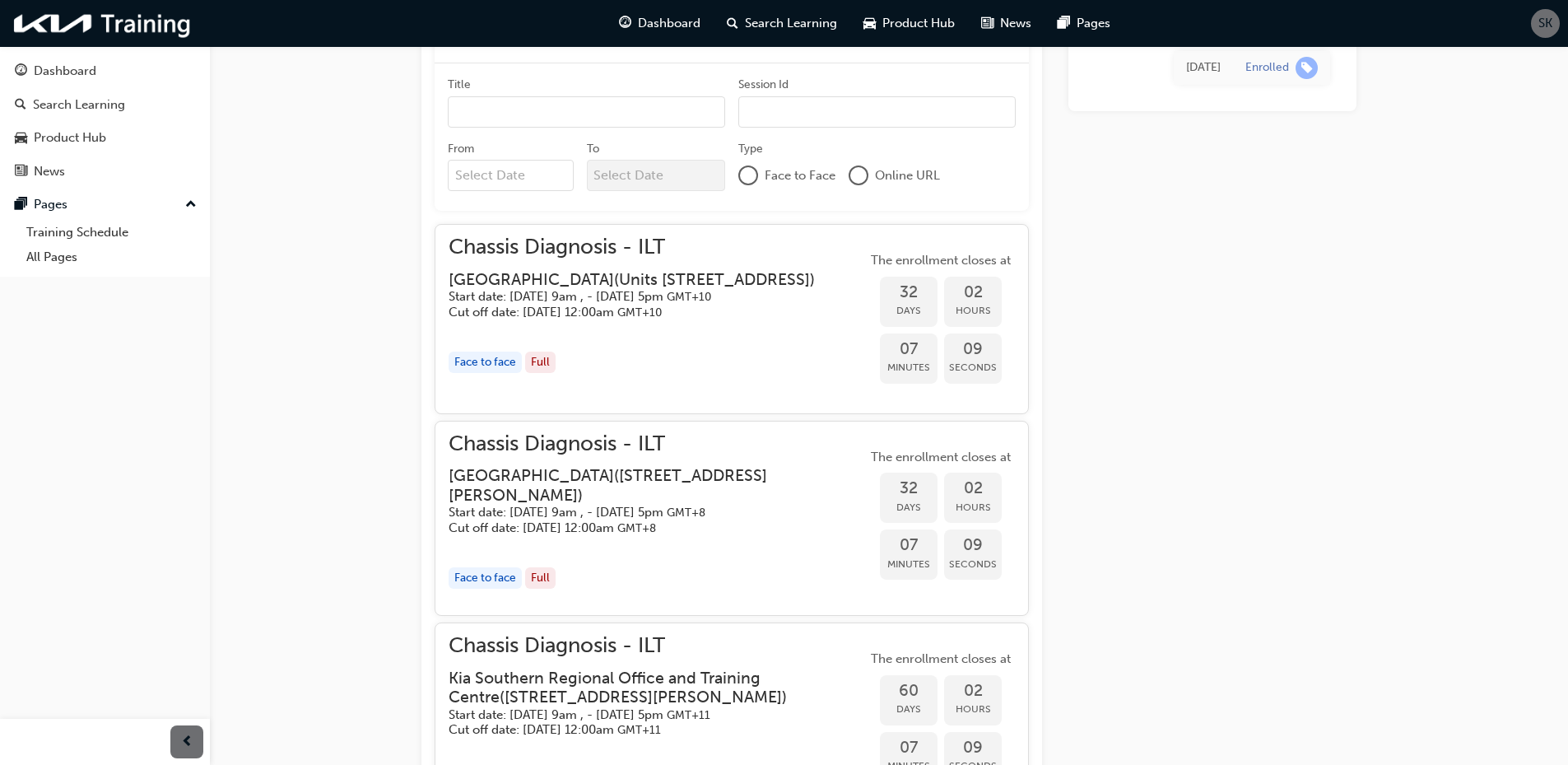
scroll to position [609, 0]
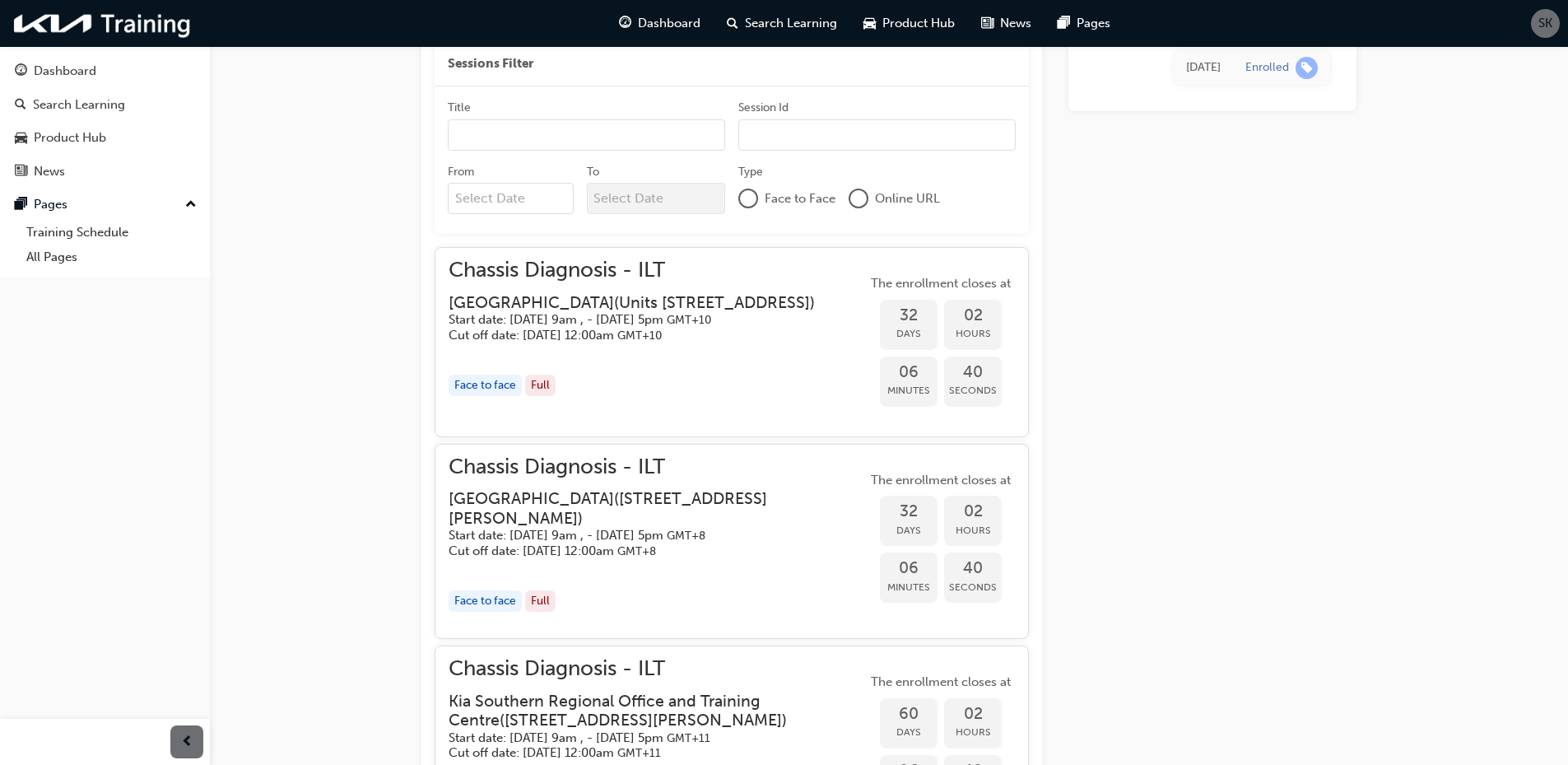
click at [685, 294] on h3 "Kia Northern Region Technical Training Centre ( Units 11 and 12, 14 Ashtan Plac…" at bounding box center [631, 302] width 366 height 19
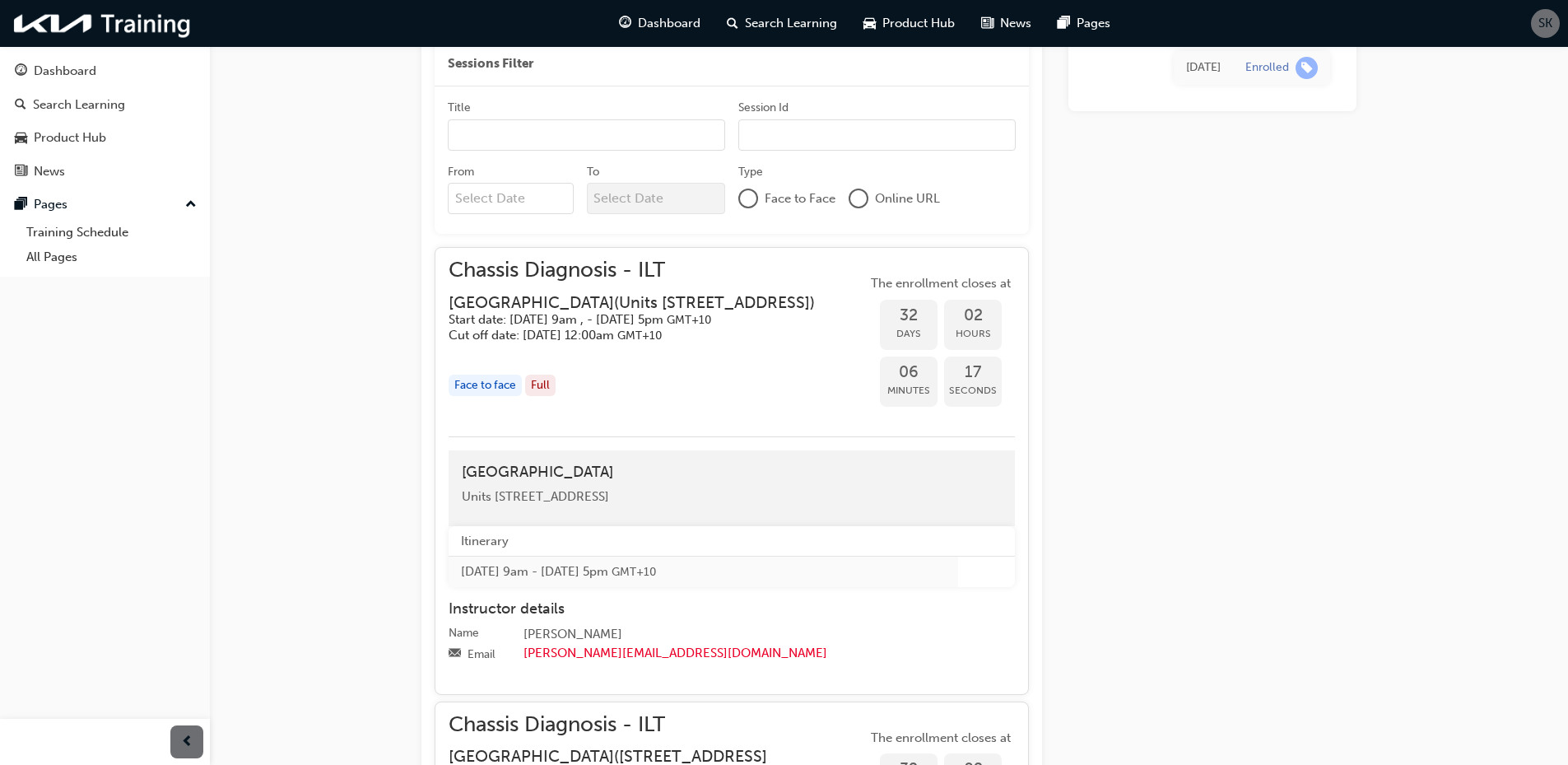
click at [593, 293] on h3 "Kia Northern Region Technical Training Centre ( Units 11 and 12, 14 Ashtan Plac…" at bounding box center [631, 302] width 366 height 19
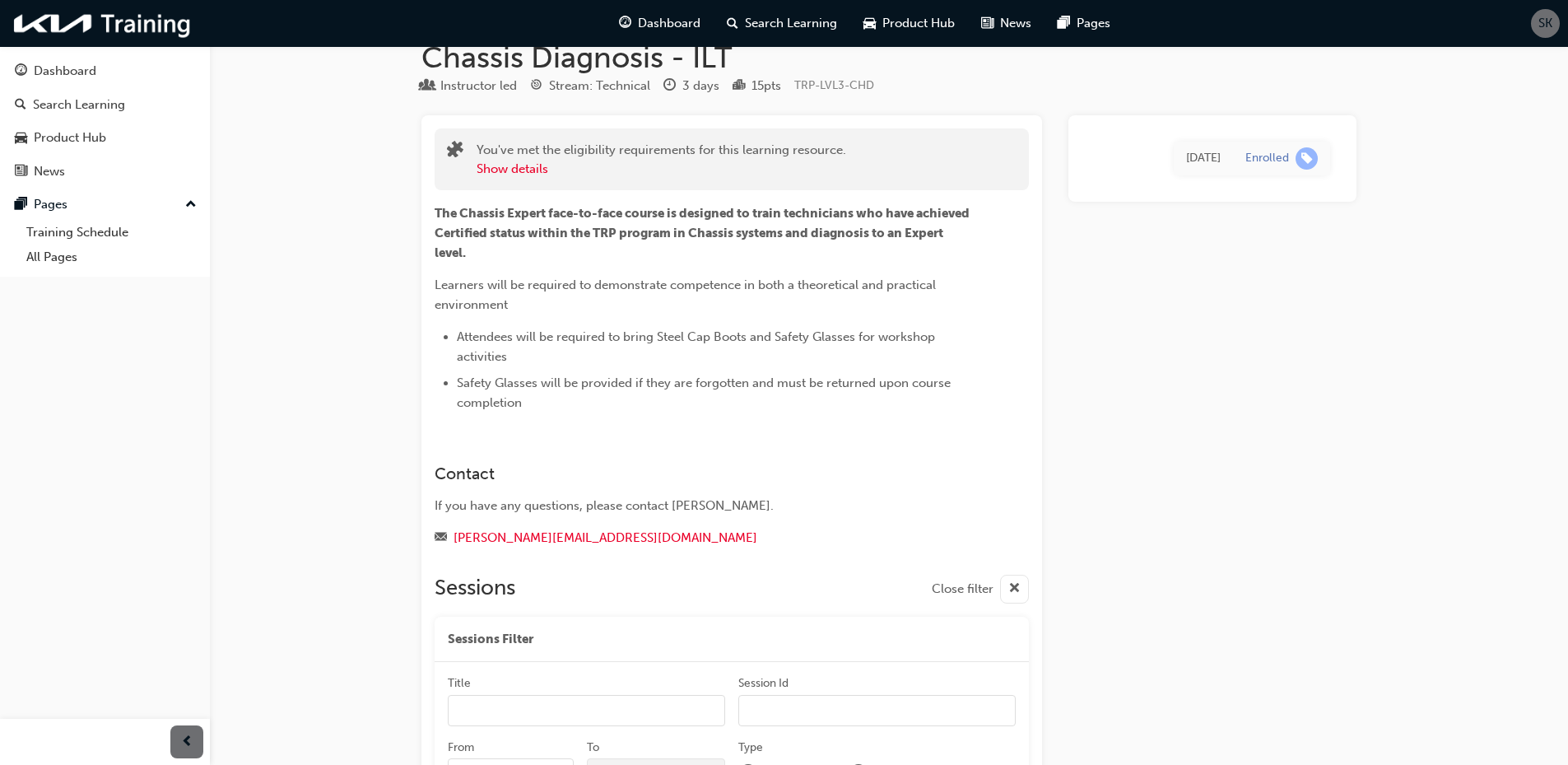
scroll to position [0, 0]
